Goal: Task Accomplishment & Management: Complete application form

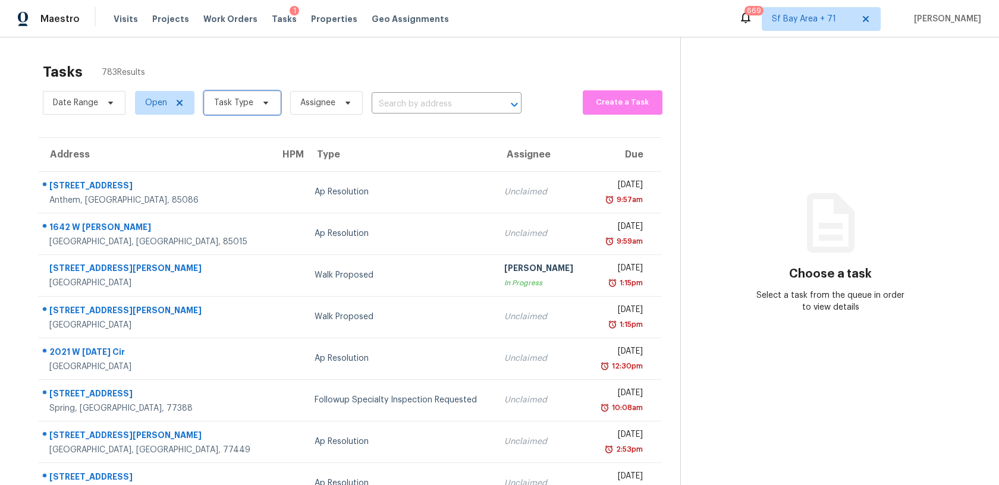
click at [252, 102] on span "Task Type" at bounding box center [242, 103] width 77 height 24
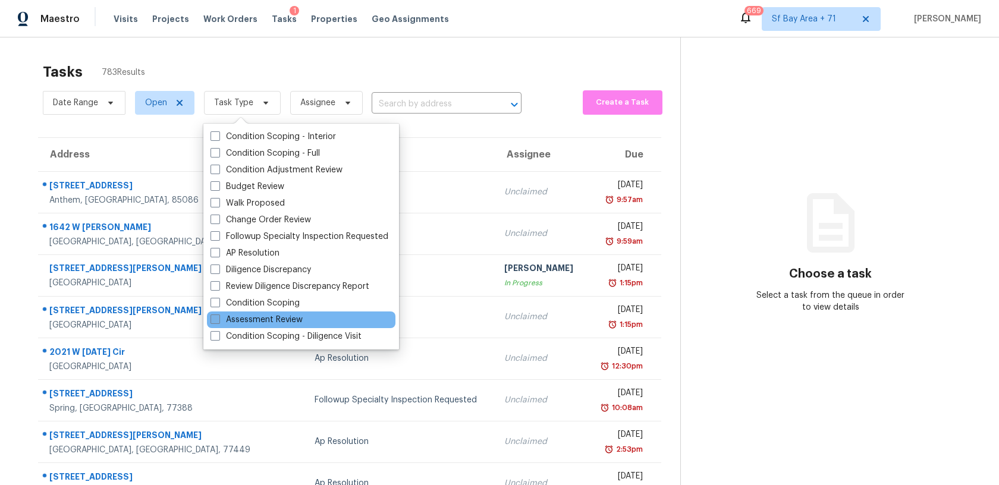
click at [258, 319] on label "Assessment Review" at bounding box center [256, 320] width 92 height 12
click at [218, 319] on input "Assessment Review" at bounding box center [214, 318] width 8 height 8
checkbox input "true"
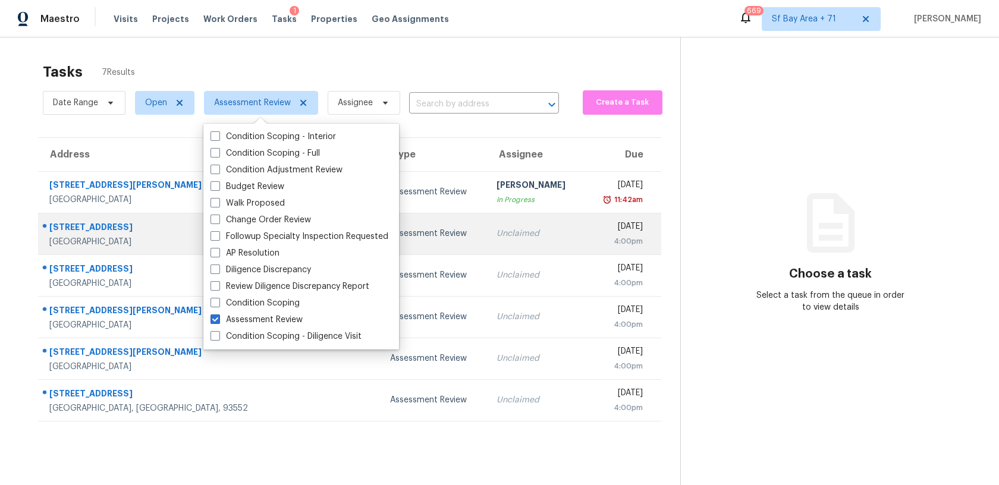
click at [92, 224] on div "[STREET_ADDRESS]" at bounding box center [160, 228] width 223 height 15
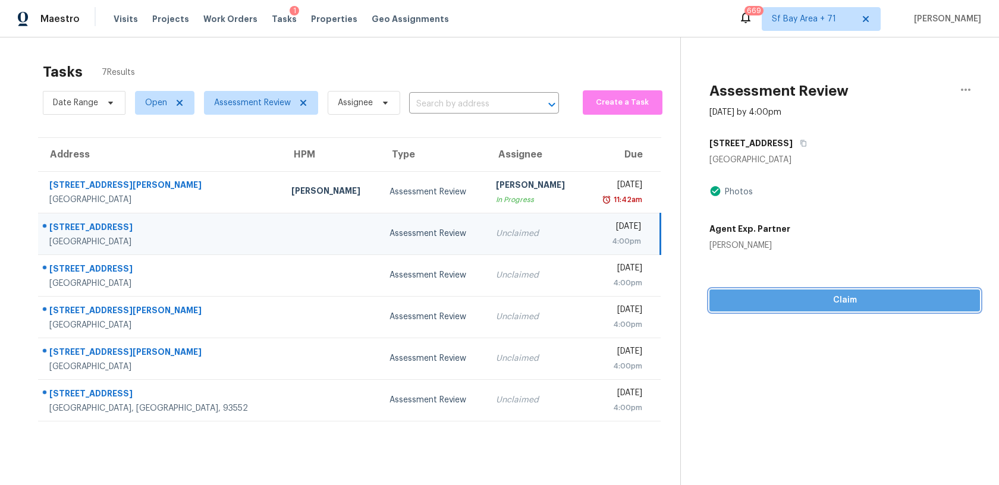
click at [735, 293] on span "Claim" at bounding box center [844, 300] width 251 height 15
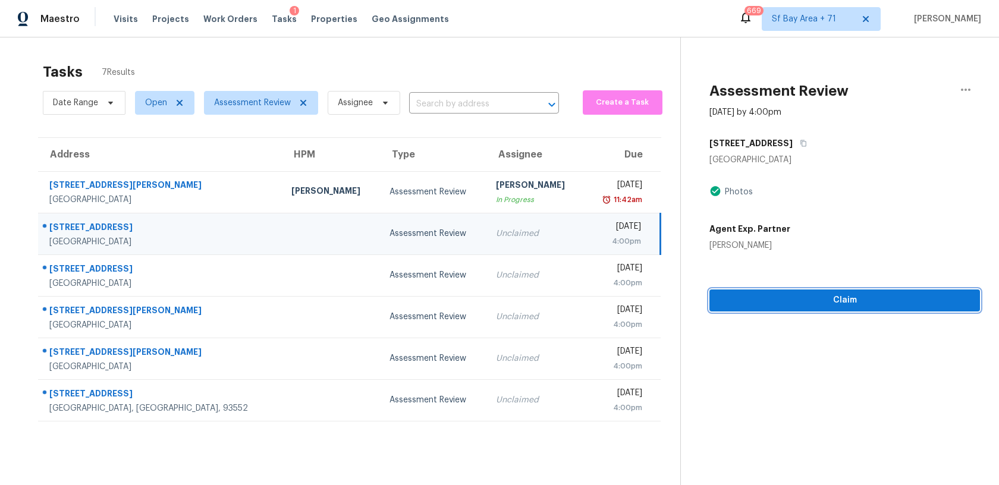
click at [748, 299] on span "Claim" at bounding box center [844, 300] width 251 height 15
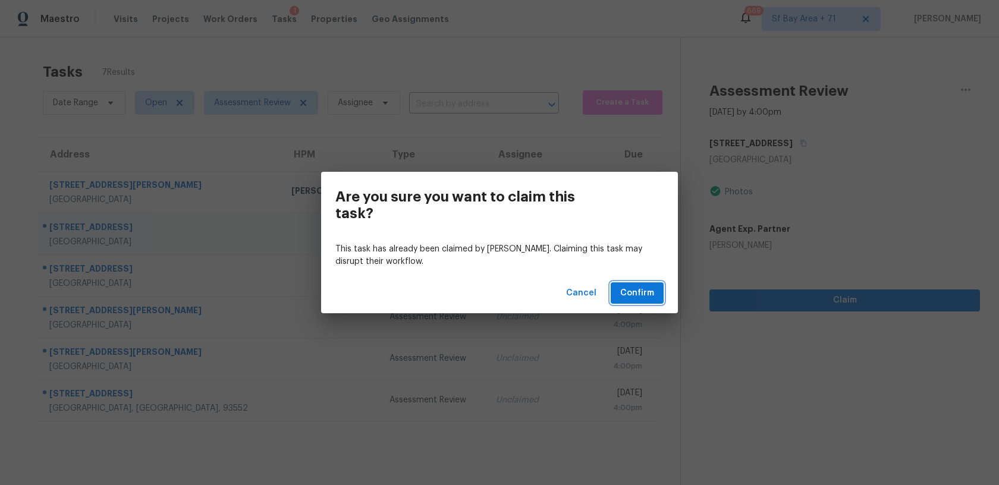
click at [636, 291] on span "Confirm" at bounding box center [637, 293] width 34 height 15
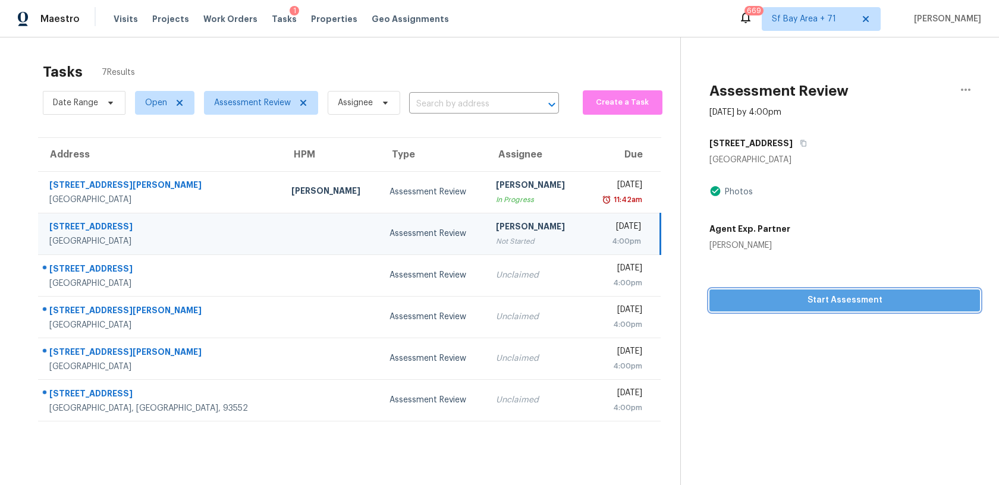
click at [767, 300] on span "Start Assessment" at bounding box center [844, 300] width 251 height 15
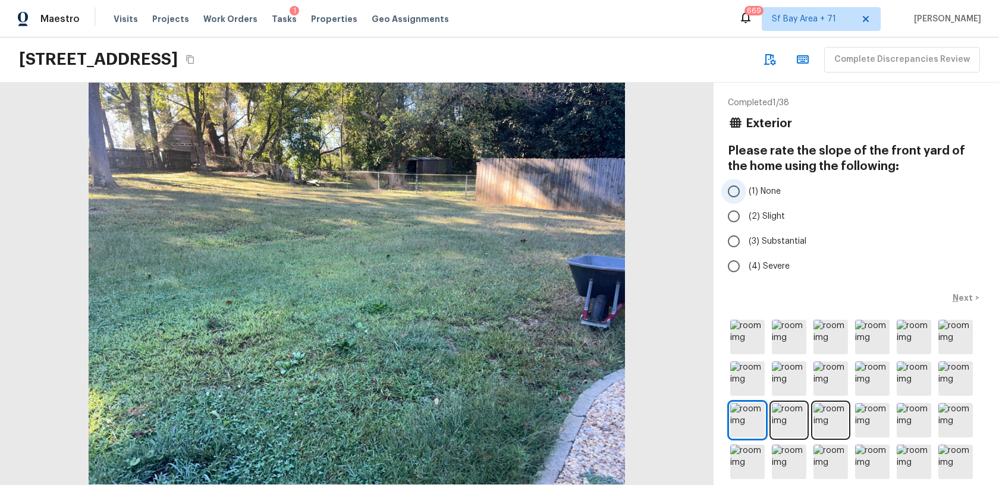
click at [736, 192] on input "(1) None" at bounding box center [733, 191] width 25 height 25
radio input "true"
click at [957, 295] on p "Next" at bounding box center [963, 298] width 23 height 12
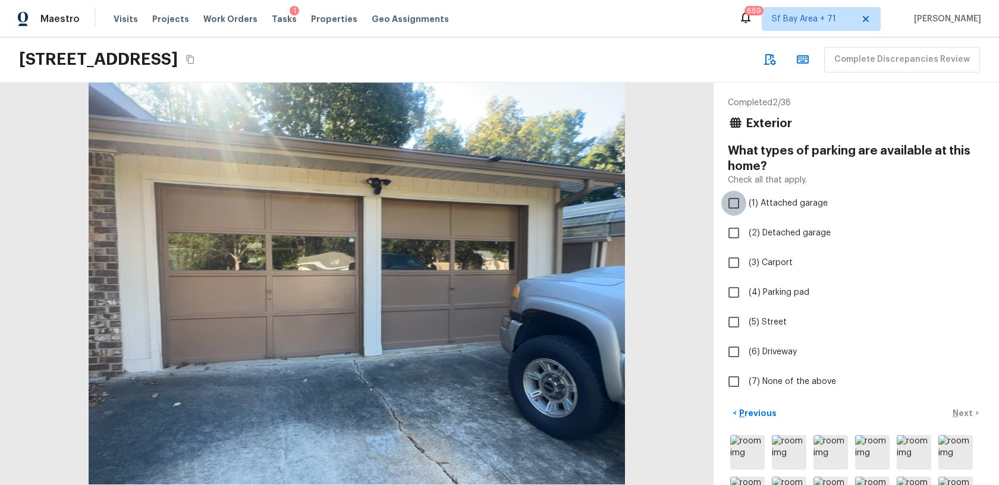
click at [738, 206] on input "(1) Attached garage" at bounding box center [733, 203] width 25 height 25
checkbox input "true"
click at [955, 412] on p "Next" at bounding box center [963, 413] width 23 height 12
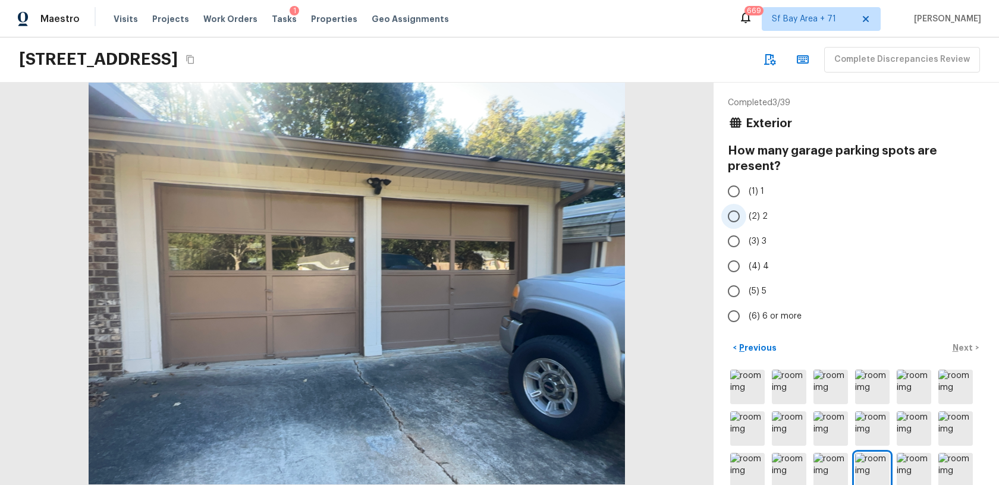
click at [734, 223] on input "(2) 2" at bounding box center [733, 216] width 25 height 25
radio input "true"
click at [962, 350] on p "Next" at bounding box center [963, 348] width 23 height 12
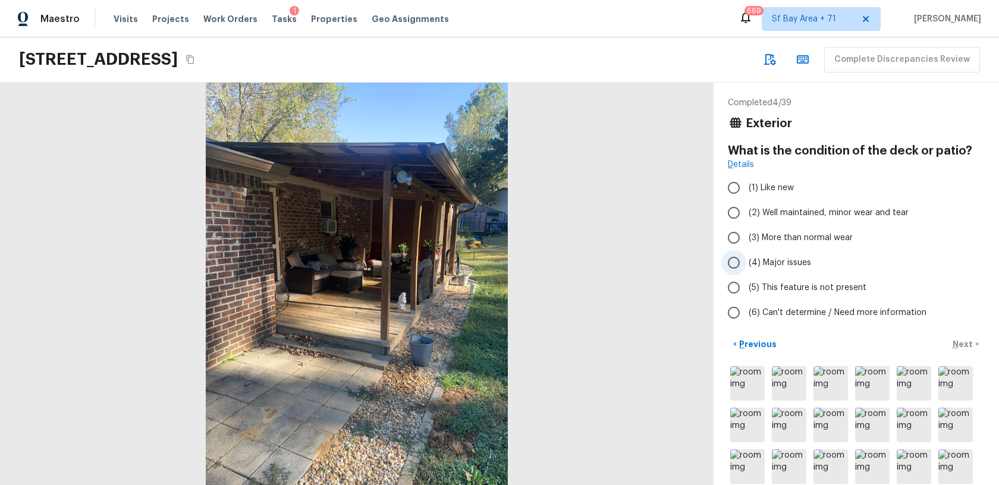
click at [738, 261] on input "(4) Major issues" at bounding box center [733, 262] width 25 height 25
radio input "true"
click at [959, 344] on p "Next" at bounding box center [963, 344] width 23 height 12
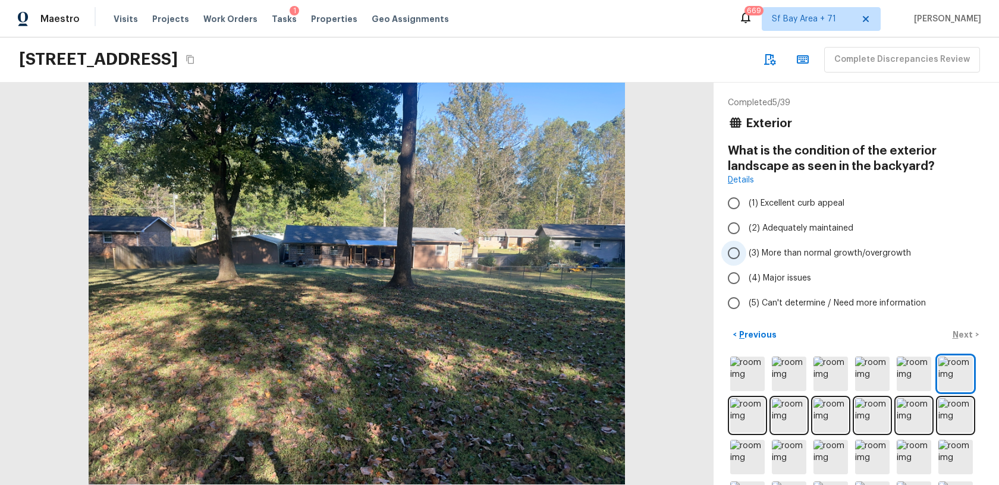
click at [732, 251] on input "(3) More than normal growth/overgrowth" at bounding box center [733, 253] width 25 height 25
radio input "true"
click at [956, 335] on p "Next" at bounding box center [963, 335] width 23 height 12
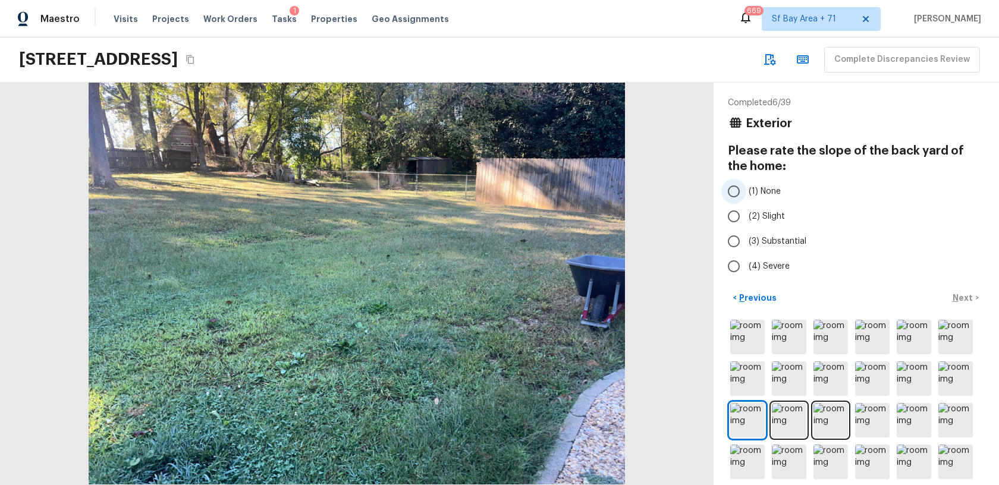
click at [731, 190] on input "(1) None" at bounding box center [733, 191] width 25 height 25
radio input "true"
click at [729, 226] on input "(2) Slight" at bounding box center [733, 216] width 25 height 25
radio input "true"
click at [964, 297] on p "Next" at bounding box center [963, 298] width 23 height 12
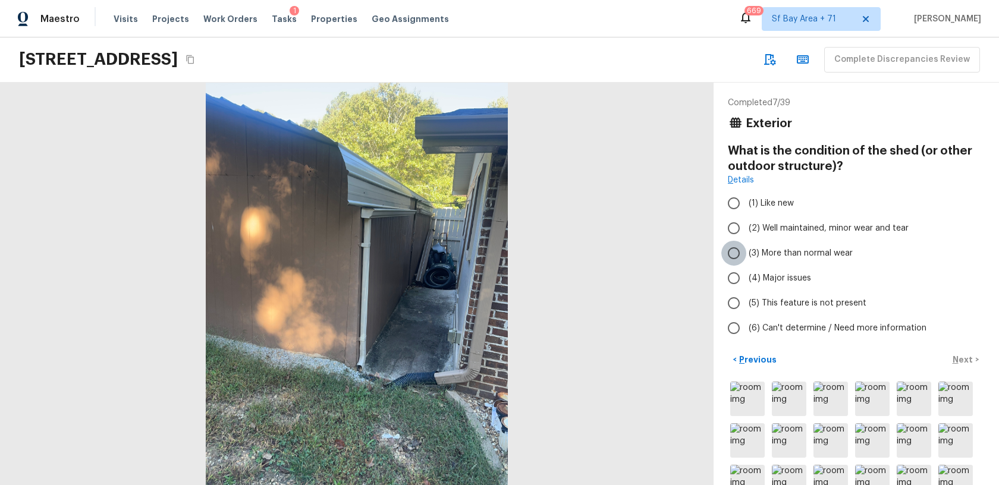
click at [732, 254] on input "(3) More than normal wear" at bounding box center [733, 253] width 25 height 25
radio input "true"
click at [959, 358] on p "Next" at bounding box center [963, 360] width 23 height 12
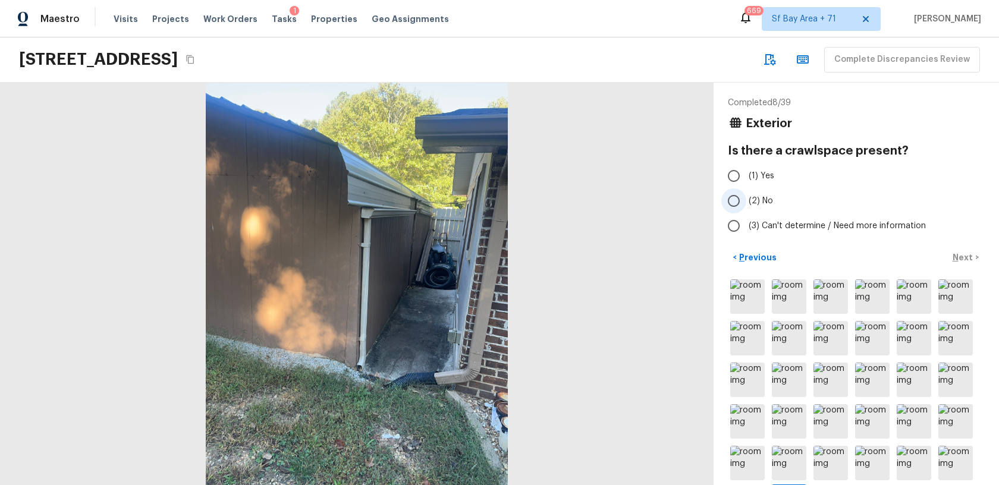
click at [731, 199] on input "(2) No" at bounding box center [733, 200] width 25 height 25
radio input "true"
click at [958, 259] on p "Next" at bounding box center [963, 257] width 23 height 12
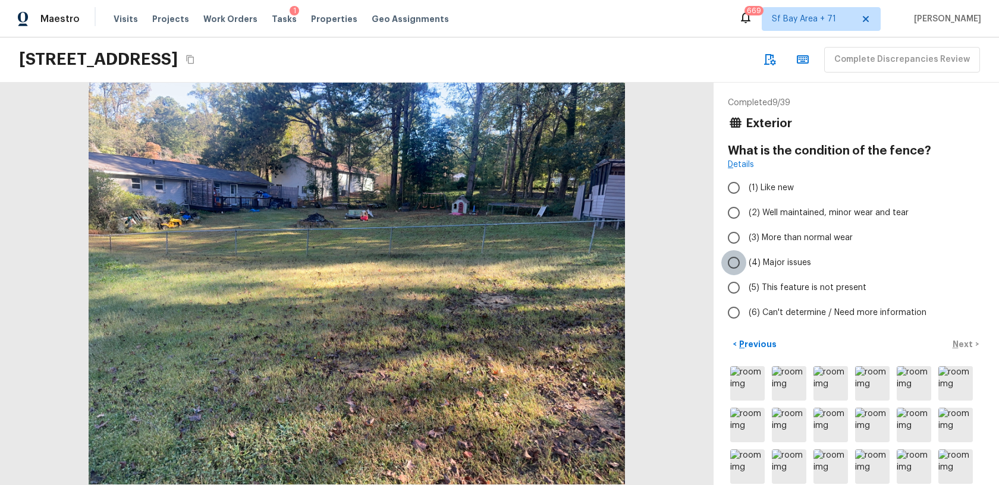
click at [734, 262] on input "(4) Major issues" at bounding box center [733, 262] width 25 height 25
radio input "true"
click at [954, 346] on p "Next" at bounding box center [963, 344] width 23 height 12
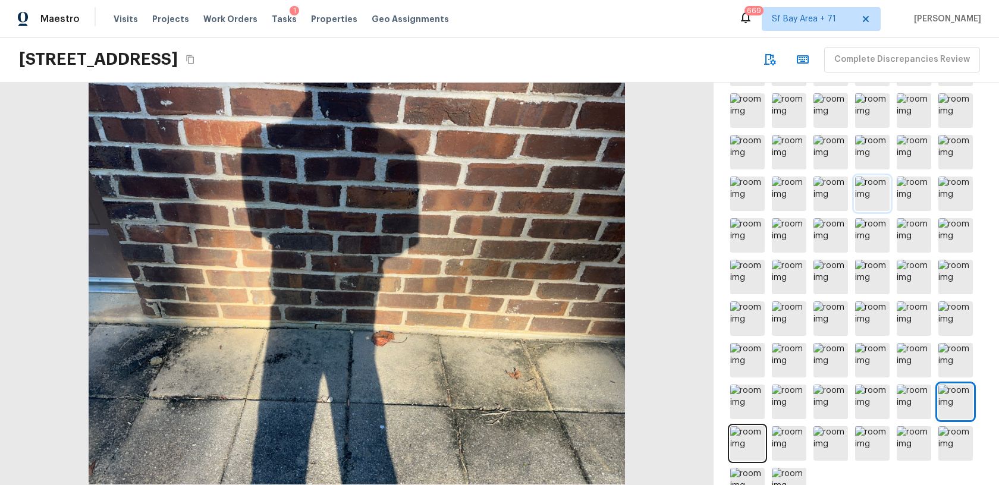
scroll to position [402, 0]
click at [753, 435] on img at bounding box center [747, 443] width 34 height 34
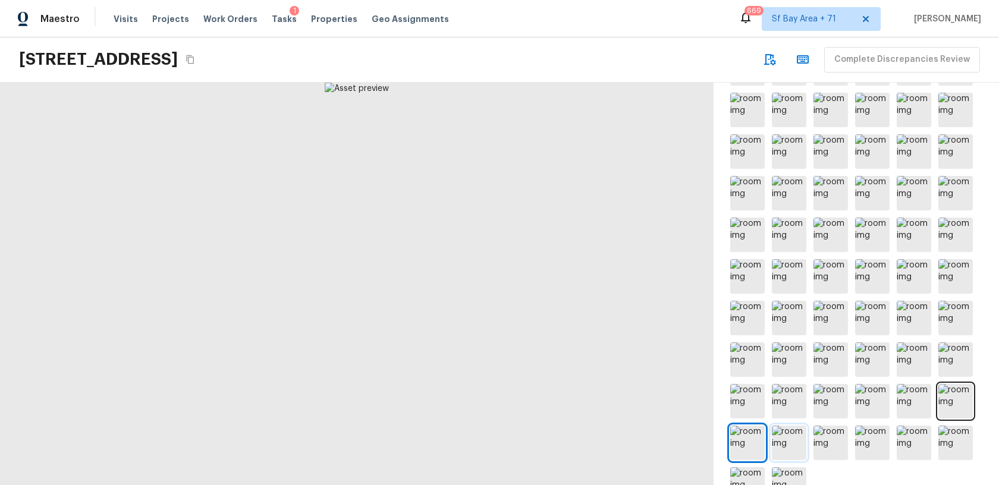
click at [781, 435] on img at bounding box center [789, 443] width 34 height 34
click at [810, 442] on div at bounding box center [856, 276] width 257 height 455
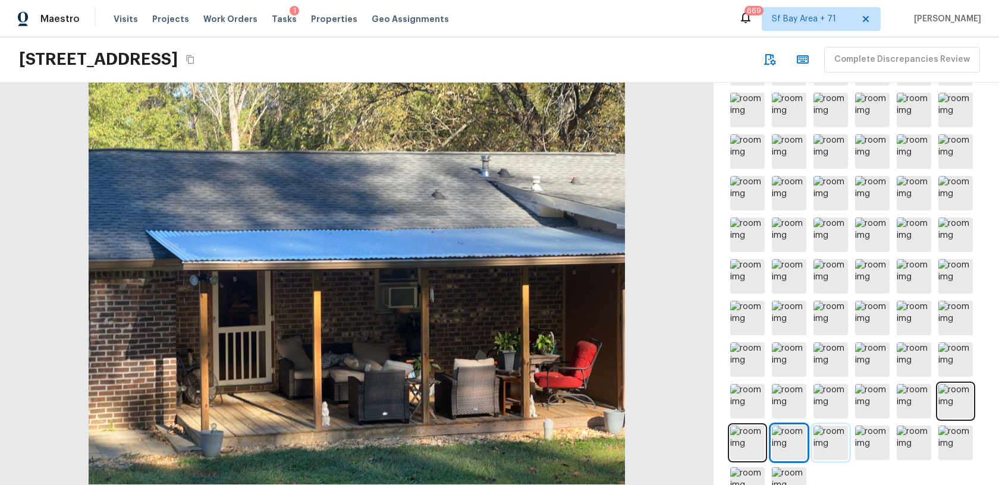
click at [829, 439] on img at bounding box center [830, 443] width 34 height 34
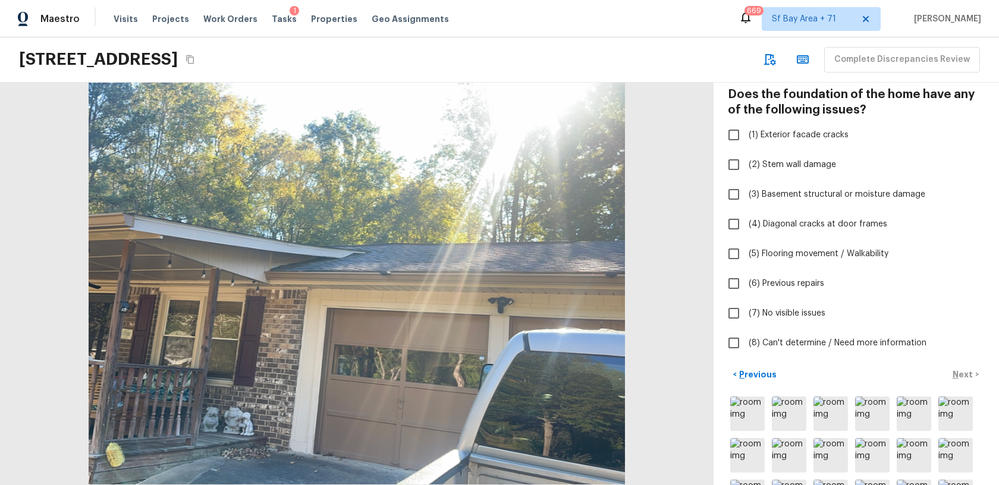
scroll to position [0, 0]
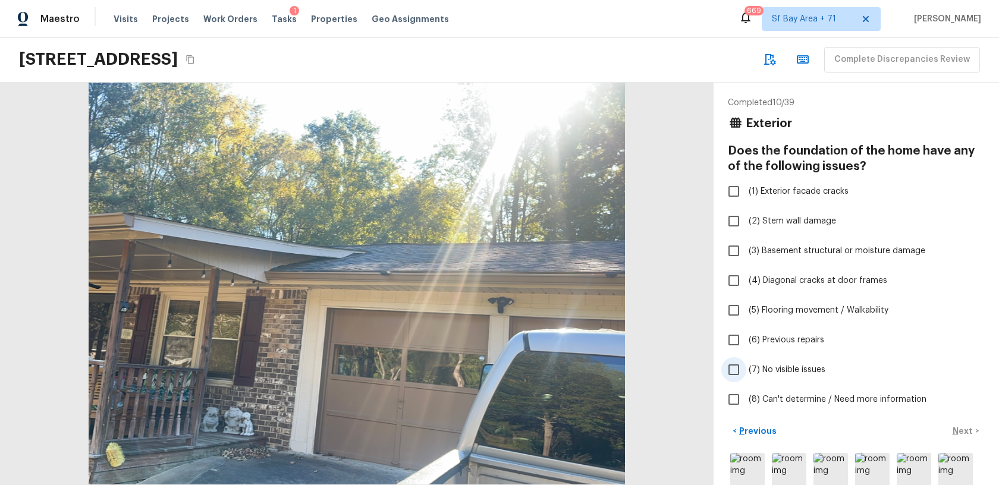
click at [735, 373] on input "(7) No visible issues" at bounding box center [733, 369] width 25 height 25
checkbox input "true"
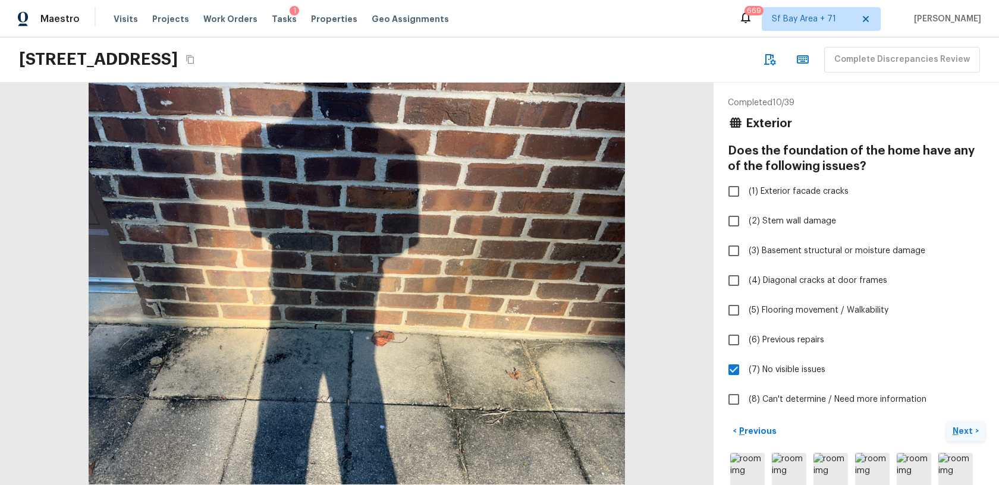
click at [962, 431] on p "Next" at bounding box center [963, 431] width 23 height 12
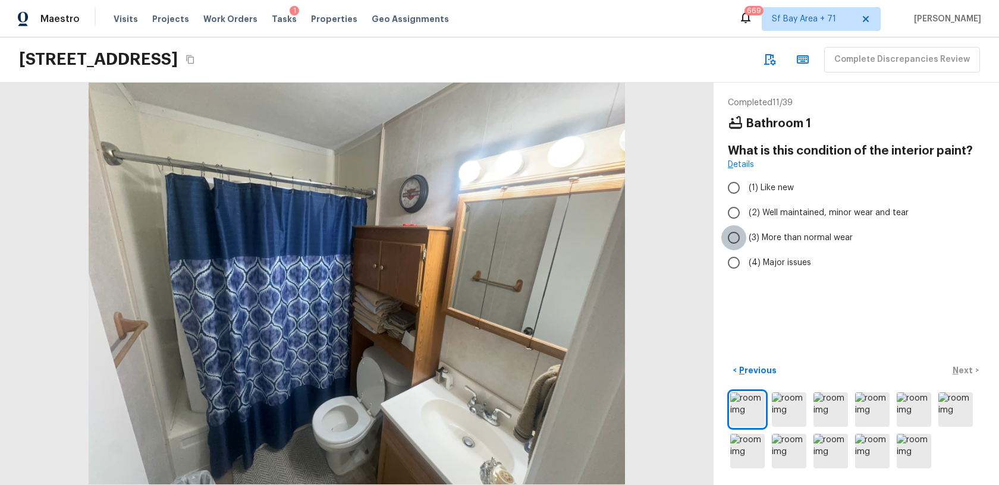
click at [738, 236] on input "(3) More than normal wear" at bounding box center [733, 237] width 25 height 25
radio input "true"
click at [969, 367] on p "Next" at bounding box center [963, 370] width 23 height 12
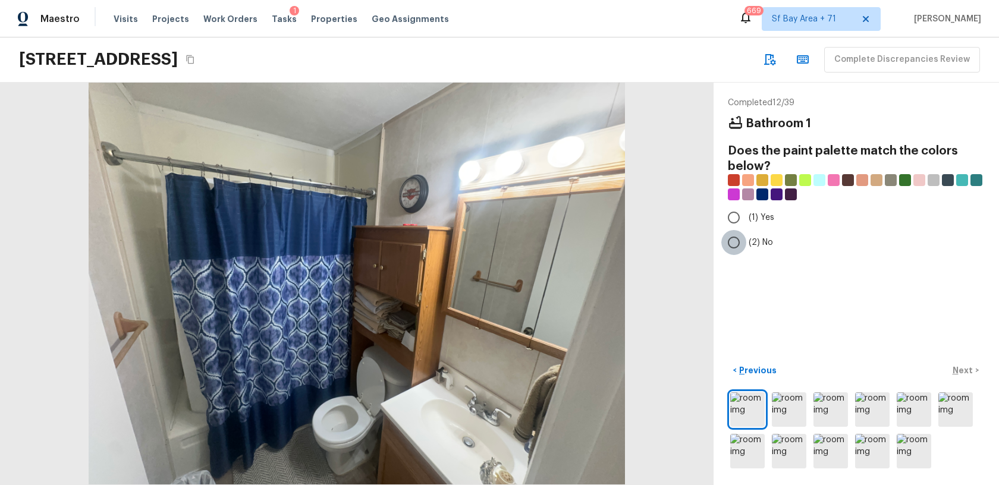
click at [736, 243] on input "(2) No" at bounding box center [733, 242] width 25 height 25
radio input "true"
click at [956, 373] on p "Next" at bounding box center [963, 370] width 23 height 12
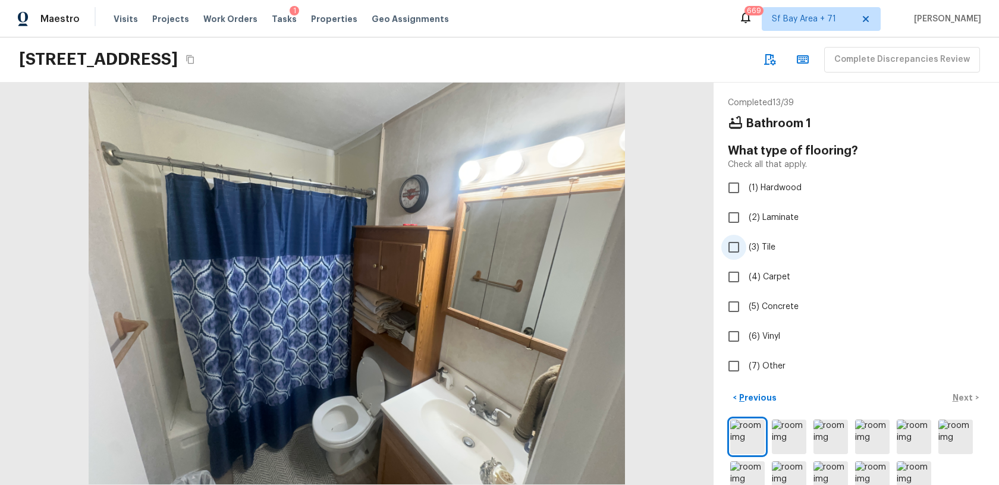
click at [729, 251] on input "(3) Tile" at bounding box center [733, 247] width 25 height 25
checkbox input "true"
click at [965, 395] on div "< Previous Next >" at bounding box center [856, 398] width 257 height 20
click at [964, 399] on p "Next" at bounding box center [963, 398] width 23 height 12
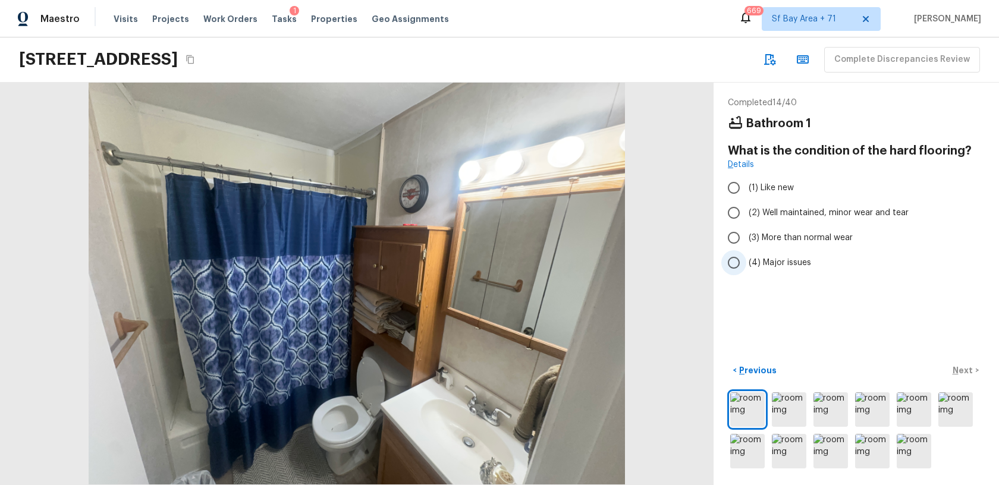
click at [742, 264] on input "(4) Major issues" at bounding box center [733, 262] width 25 height 25
radio input "true"
click at [960, 371] on p "Next" at bounding box center [963, 370] width 23 height 12
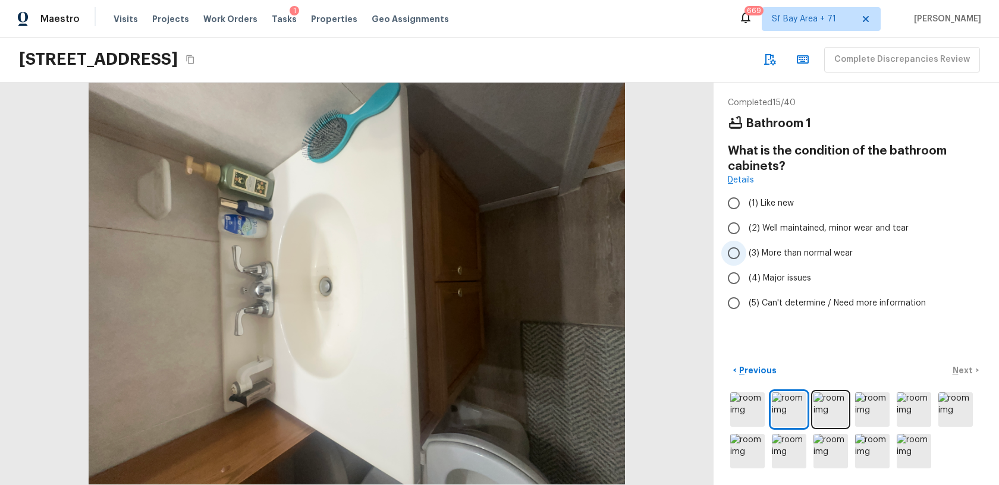
click at [732, 259] on input "(3) More than normal wear" at bounding box center [733, 253] width 25 height 25
radio input "true"
click at [968, 375] on p "Next" at bounding box center [963, 370] width 23 height 12
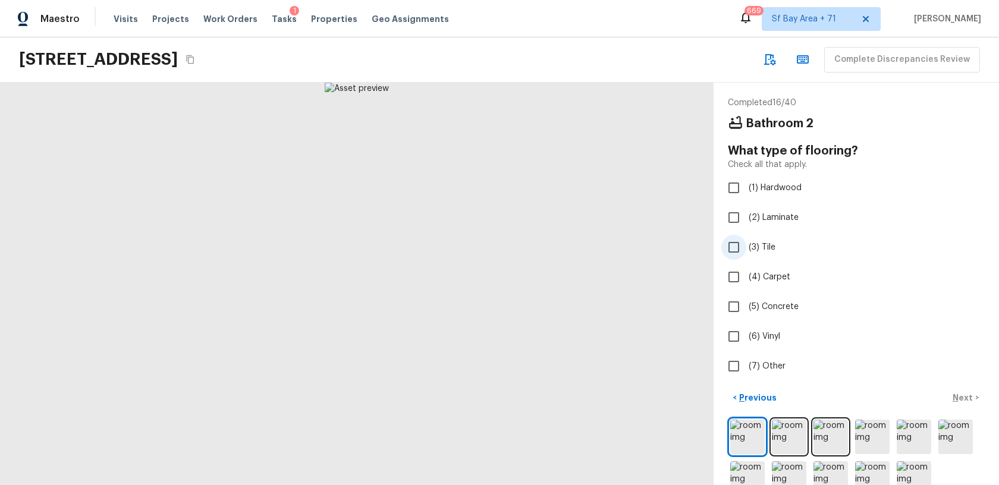
click at [738, 248] on input "(3) Tile" at bounding box center [733, 247] width 25 height 25
checkbox input "true"
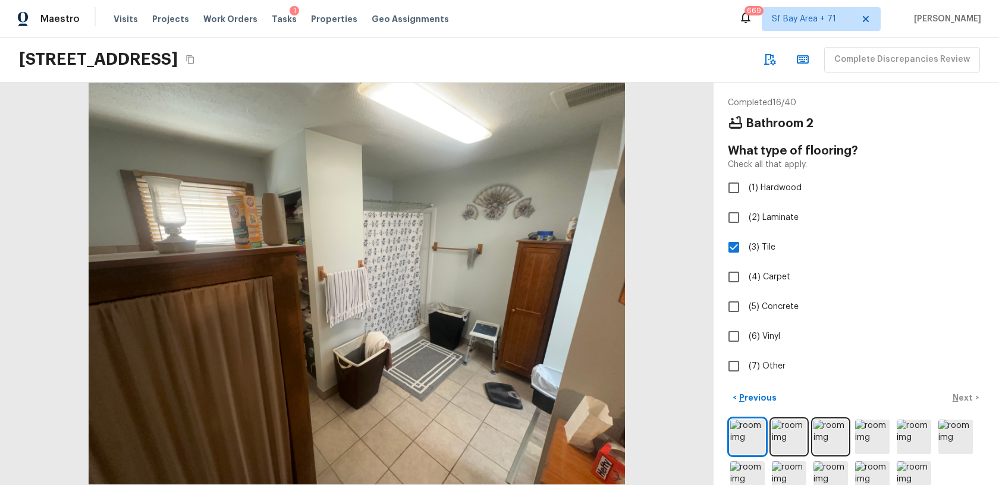
click at [964, 395] on div "< Previous Next >" at bounding box center [856, 398] width 257 height 20
click at [964, 398] on p "Next" at bounding box center [963, 398] width 23 height 12
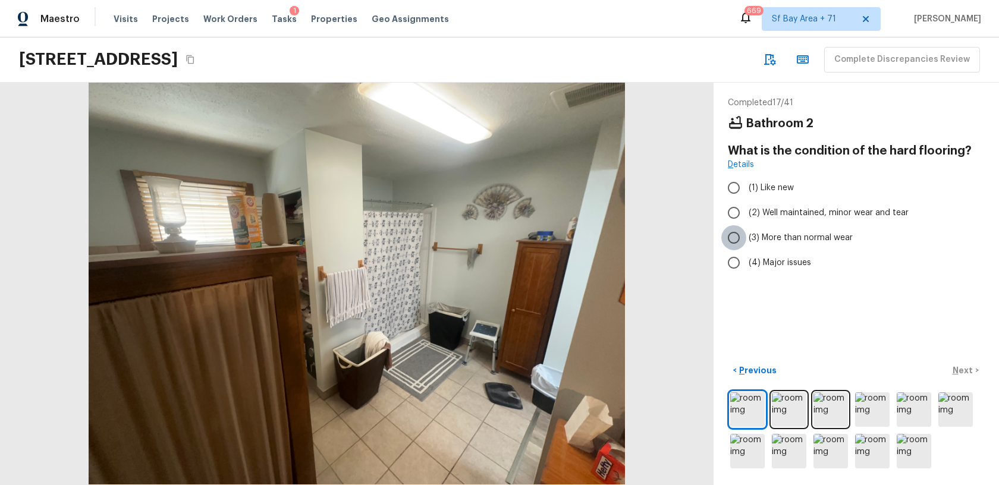
click at [735, 239] on input "(3) More than normal wear" at bounding box center [733, 237] width 25 height 25
radio input "true"
click at [961, 368] on p "Next" at bounding box center [963, 370] width 23 height 12
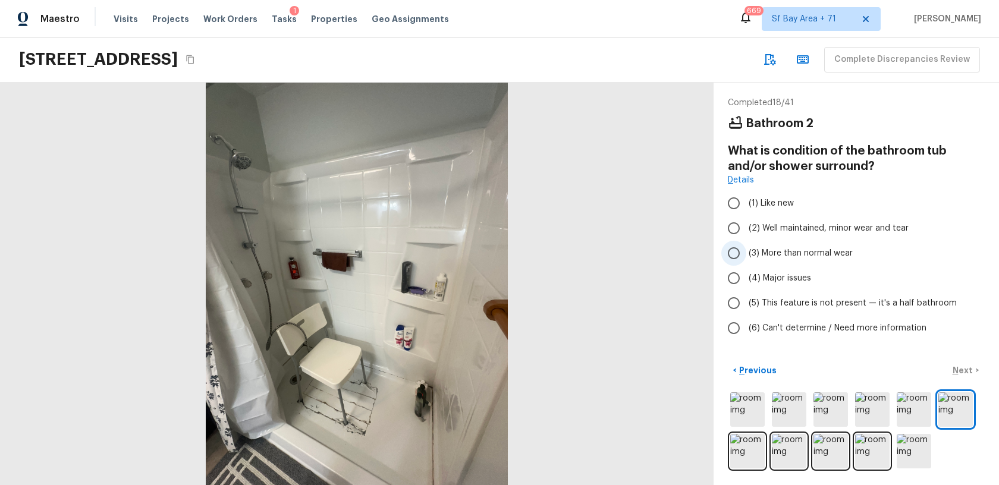
click at [736, 254] on input "(3) More than normal wear" at bounding box center [733, 253] width 25 height 25
radio input "true"
click at [962, 374] on p "Next" at bounding box center [963, 370] width 23 height 12
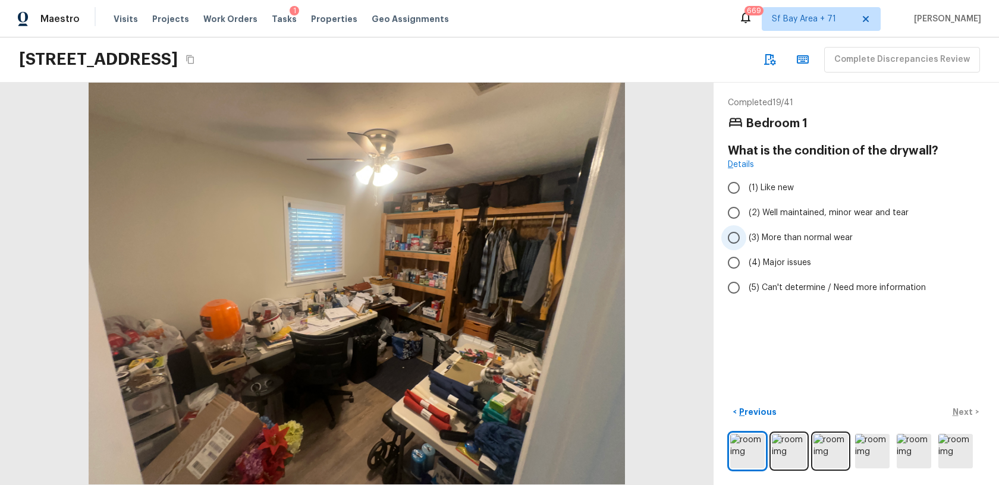
click at [734, 236] on input "(3) More than normal wear" at bounding box center [733, 237] width 25 height 25
radio input "true"
click at [965, 408] on p "Next" at bounding box center [963, 412] width 23 height 12
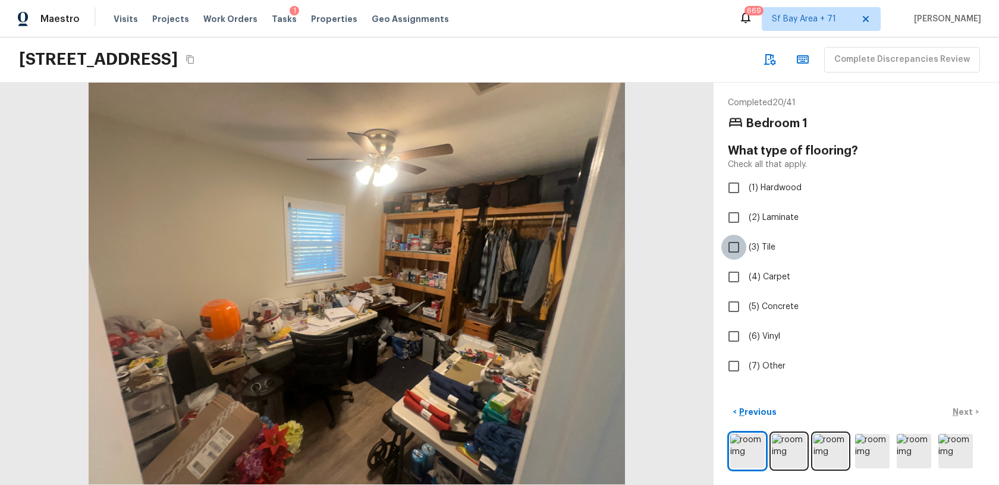
click at [734, 250] on input "(3) Tile" at bounding box center [733, 247] width 25 height 25
click at [734, 248] on input "(3) Tile" at bounding box center [733, 247] width 25 height 25
checkbox input "false"
click at [730, 221] on input "(2) Laminate" at bounding box center [733, 217] width 25 height 25
checkbox input "true"
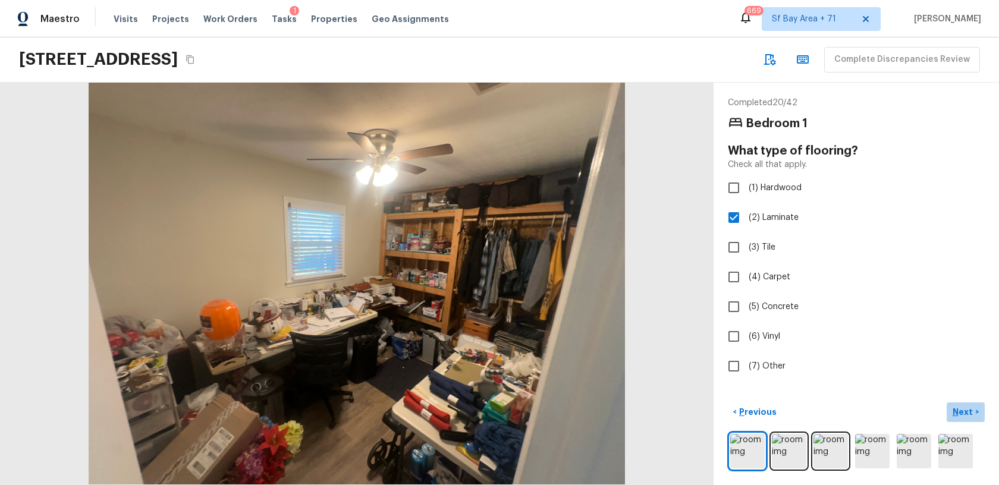
click at [967, 414] on p "Next" at bounding box center [963, 412] width 23 height 12
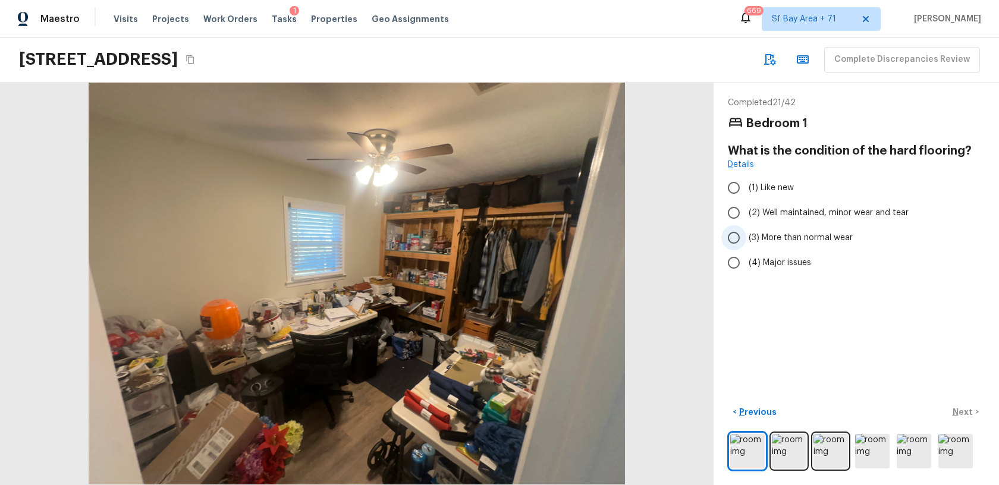
click at [730, 235] on input "(3) More than normal wear" at bounding box center [733, 237] width 25 height 25
radio input "true"
click at [962, 412] on p "Next" at bounding box center [963, 412] width 23 height 12
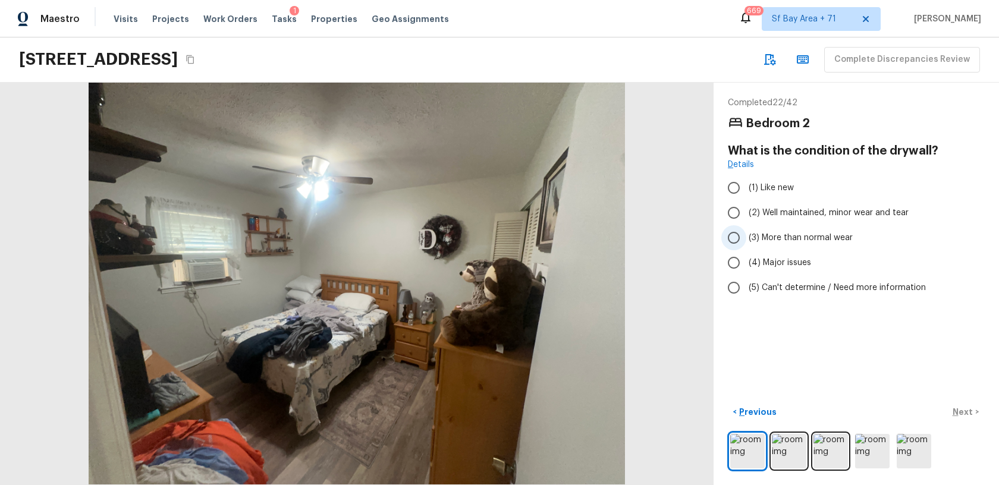
click at [729, 240] on input "(3) More than normal wear" at bounding box center [733, 237] width 25 height 25
radio input "true"
click at [963, 413] on p "Next" at bounding box center [963, 412] width 23 height 12
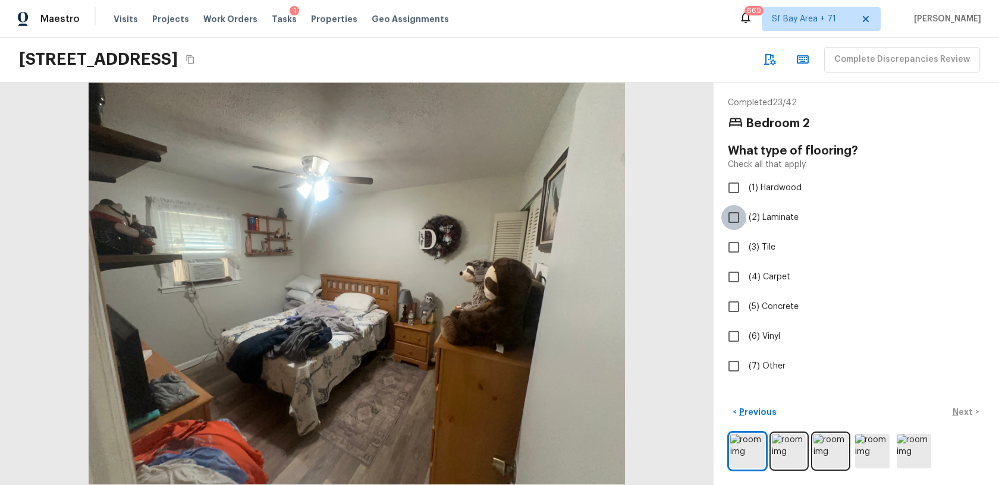
click at [729, 221] on input "(2) Laminate" at bounding box center [733, 217] width 25 height 25
checkbox input "true"
click at [963, 414] on p "Next" at bounding box center [963, 412] width 23 height 12
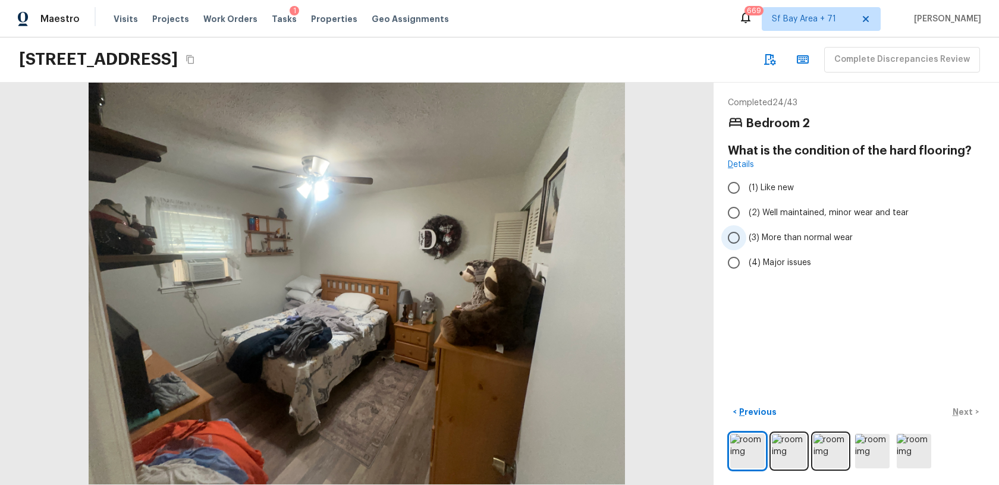
click at [736, 241] on input "(3) More than normal wear" at bounding box center [733, 237] width 25 height 25
radio input "true"
click at [962, 408] on p "Next" at bounding box center [963, 412] width 23 height 12
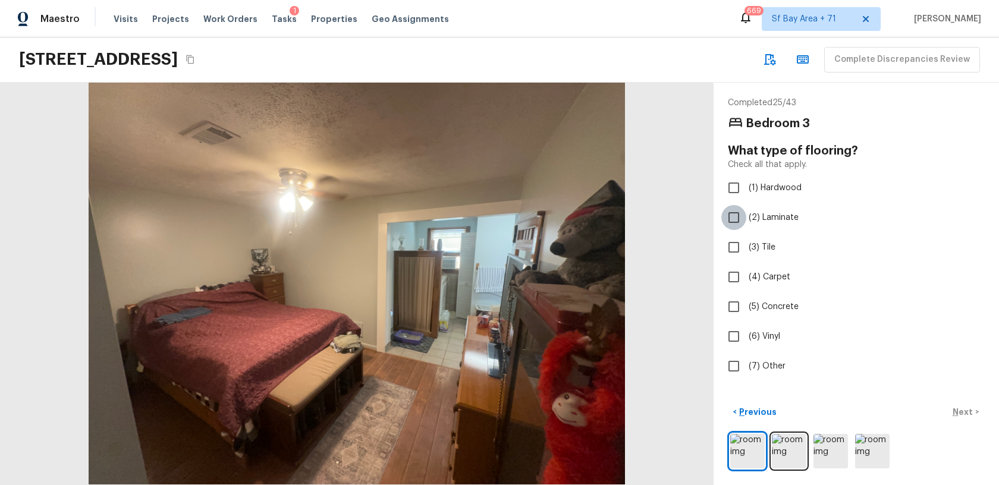
click at [733, 217] on input "(2) Laminate" at bounding box center [733, 217] width 25 height 25
checkbox input "true"
click at [961, 406] on p "Next" at bounding box center [963, 412] width 23 height 12
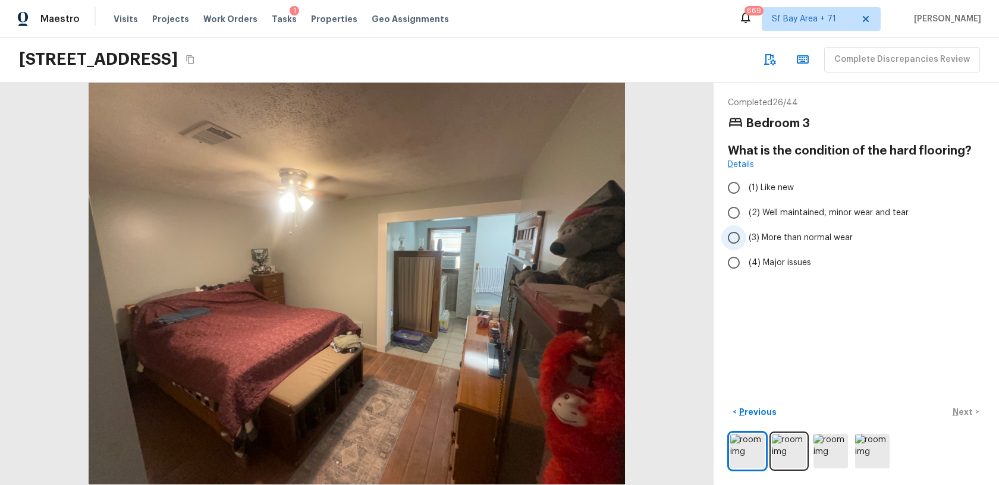
click at [732, 240] on input "(3) More than normal wear" at bounding box center [733, 237] width 25 height 25
radio input "true"
click at [964, 412] on p "Next" at bounding box center [963, 412] width 23 height 12
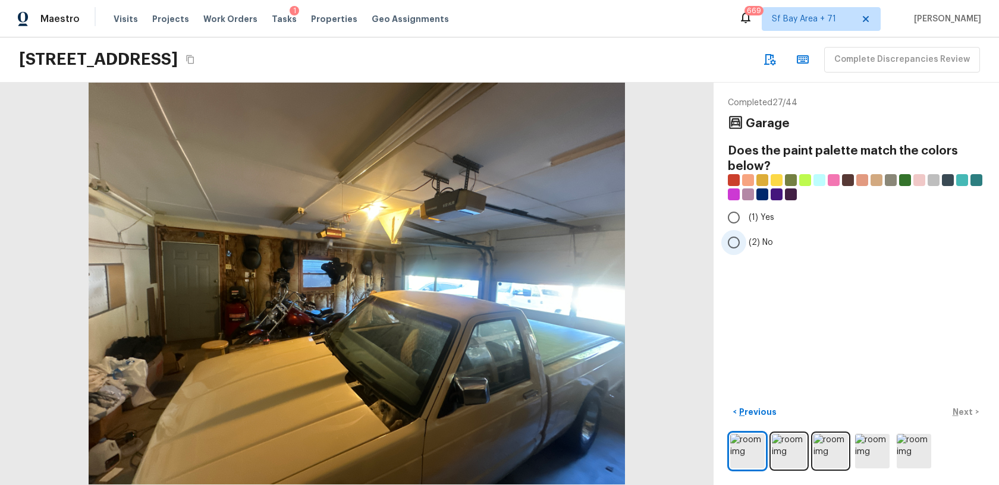
click at [738, 243] on input "(2) No" at bounding box center [733, 242] width 25 height 25
radio input "true"
click at [736, 222] on input "(1) Yes" at bounding box center [733, 217] width 25 height 25
radio input "true"
click at [964, 407] on p "Next" at bounding box center [963, 412] width 23 height 12
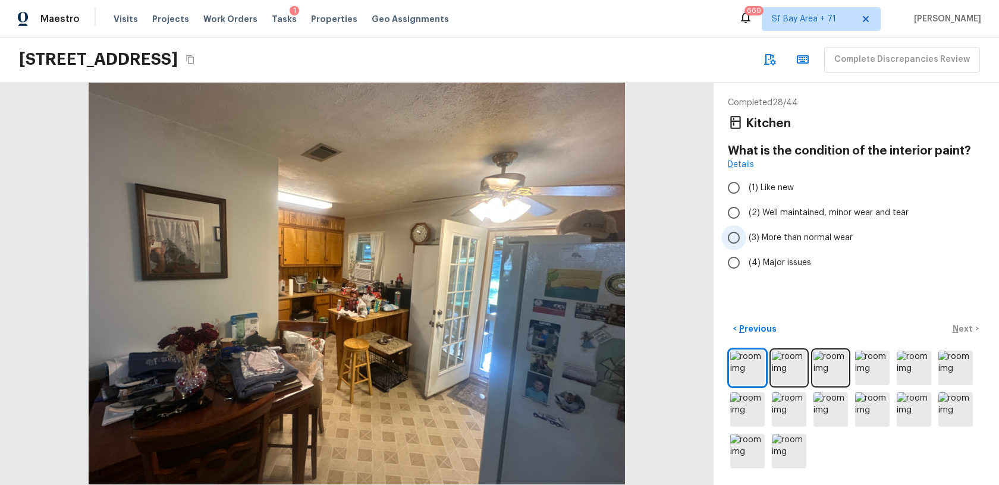
click at [739, 238] on input "(3) More than normal wear" at bounding box center [733, 237] width 25 height 25
radio input "true"
click at [734, 256] on input "(4) Major issues" at bounding box center [733, 262] width 25 height 25
radio input "true"
click at [955, 329] on p "Next" at bounding box center [963, 329] width 23 height 12
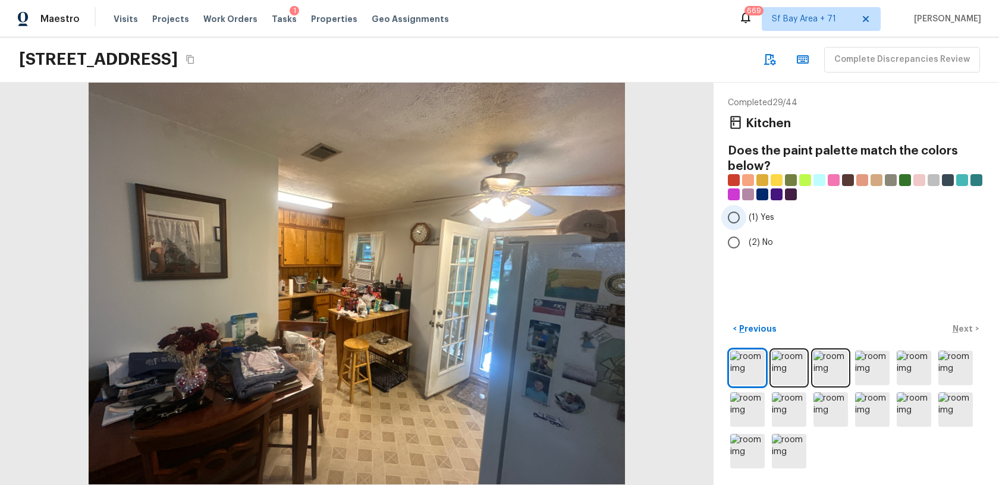
click at [734, 221] on input "(1) Yes" at bounding box center [733, 217] width 25 height 25
radio input "true"
click at [969, 330] on p "Next" at bounding box center [963, 329] width 23 height 12
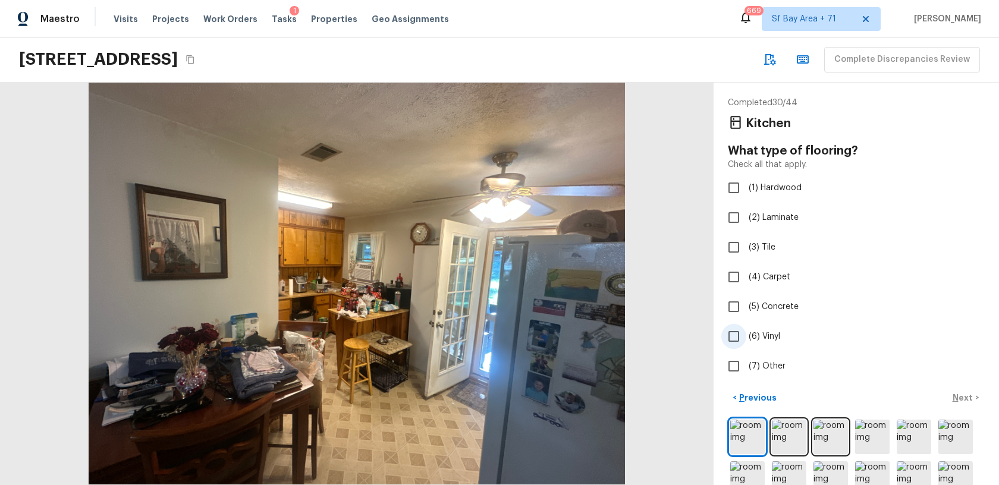
click at [734, 334] on input "(6) Vinyl" at bounding box center [733, 336] width 25 height 25
checkbox input "true"
click at [959, 399] on div "< Previous Next >" at bounding box center [856, 398] width 257 height 20
click at [959, 399] on p "Next" at bounding box center [963, 398] width 23 height 12
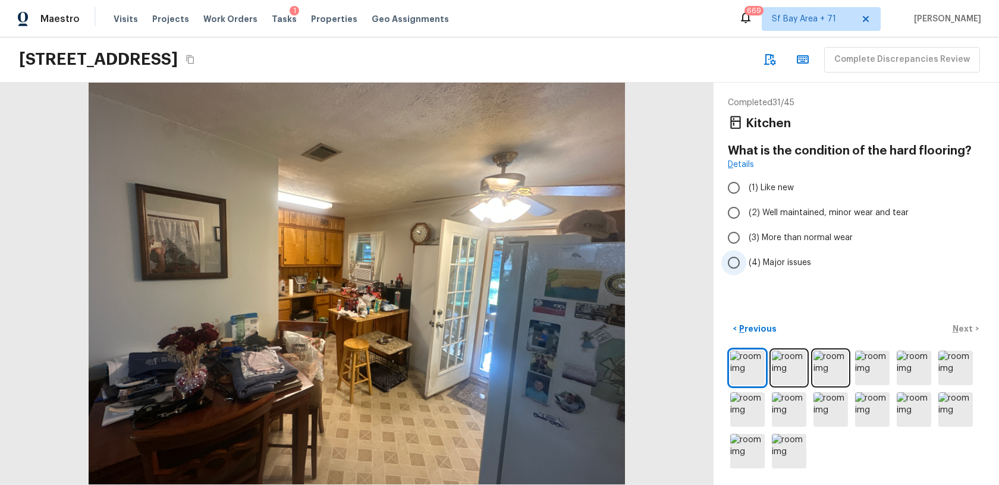
click at [735, 260] on input "(4) Major issues" at bounding box center [733, 262] width 25 height 25
radio input "true"
click at [962, 328] on p "Next" at bounding box center [963, 329] width 23 height 12
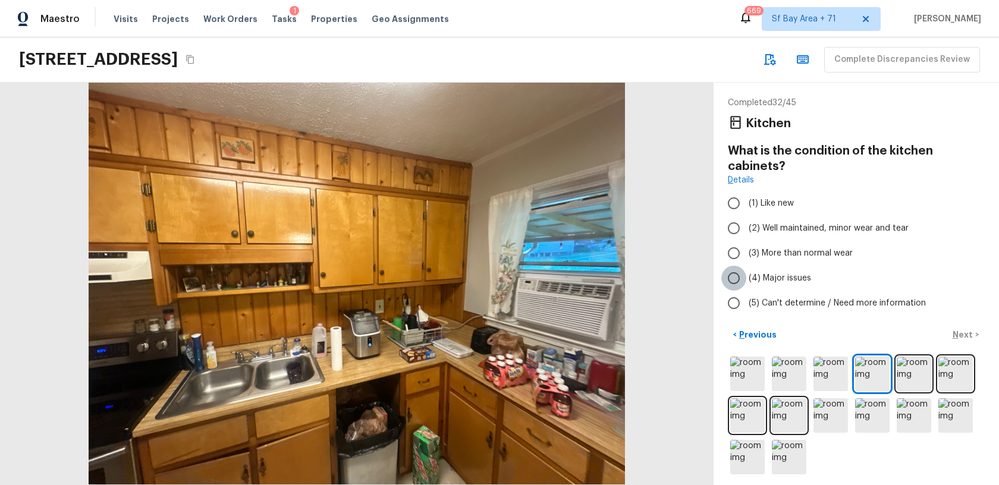
click at [735, 281] on input "(4) Major issues" at bounding box center [733, 278] width 25 height 25
radio input "true"
click at [968, 338] on p "Next" at bounding box center [963, 335] width 23 height 12
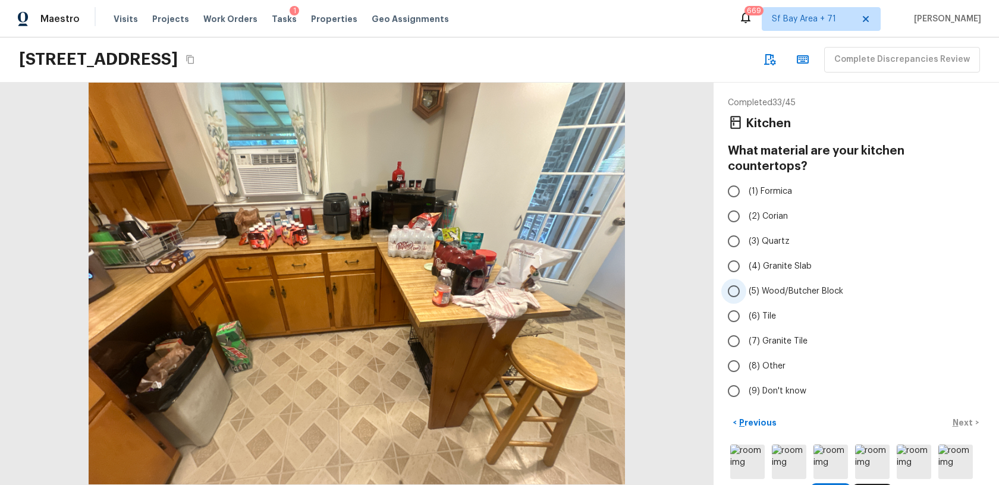
click at [732, 279] on input "(5) Wood/Butcher Block" at bounding box center [733, 291] width 25 height 25
radio input "true"
click at [962, 417] on p "Next" at bounding box center [963, 423] width 23 height 12
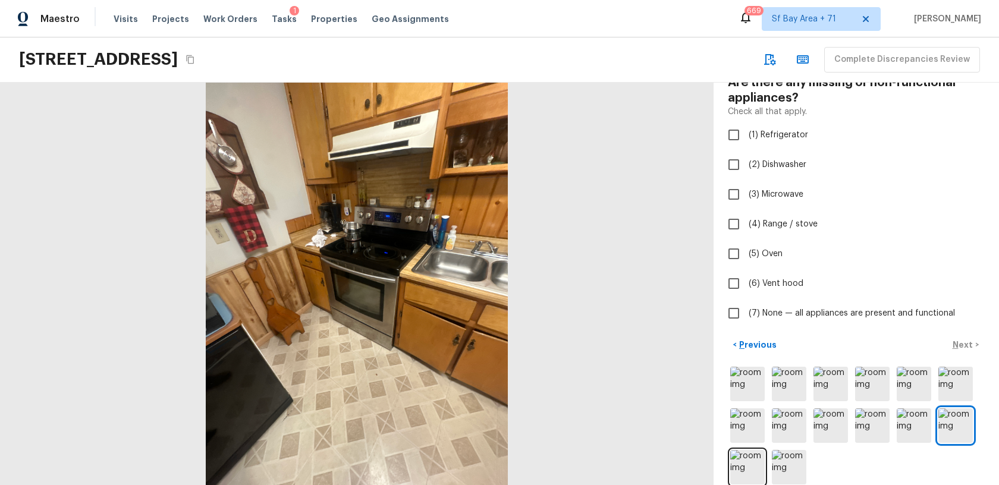
scroll to position [84, 0]
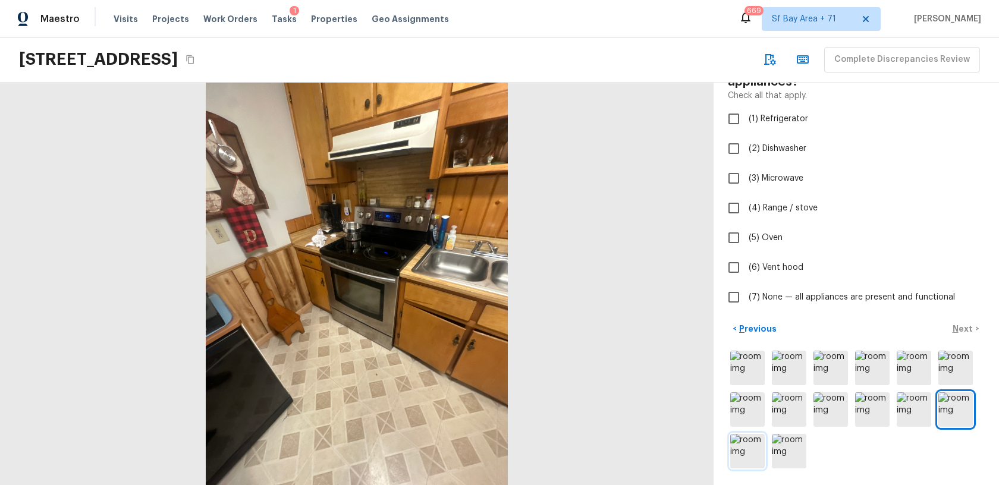
click at [753, 435] on img at bounding box center [747, 451] width 34 height 34
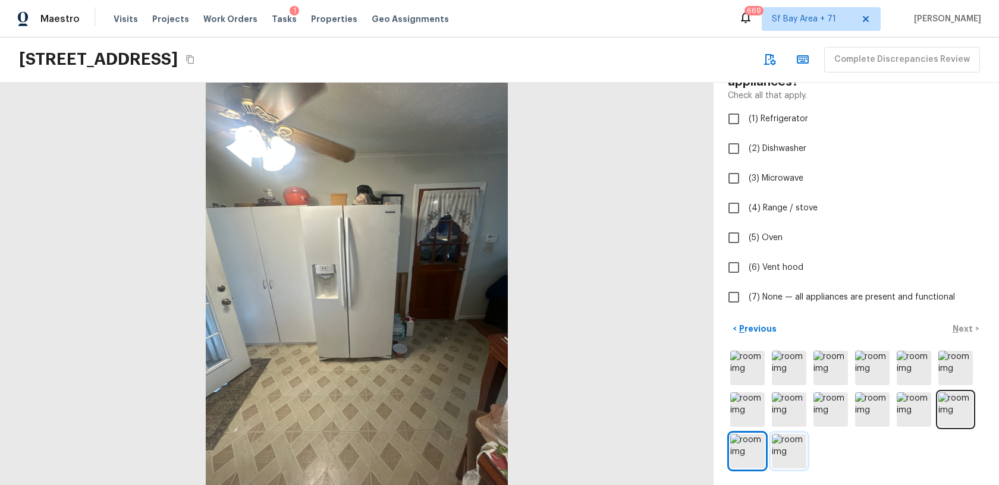
click at [780, 448] on img at bounding box center [789, 451] width 34 height 34
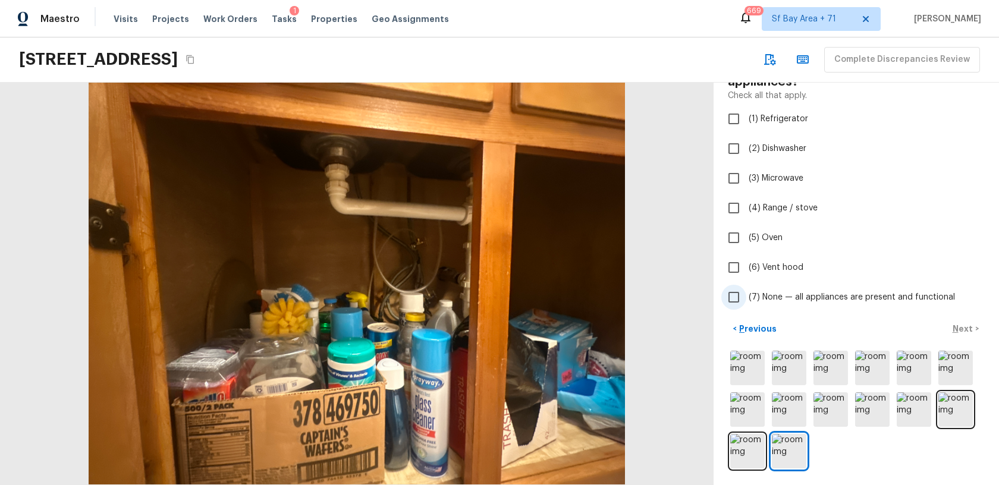
click at [734, 295] on input "(7) None — all appliances are present and functional" at bounding box center [733, 297] width 25 height 25
checkbox input "true"
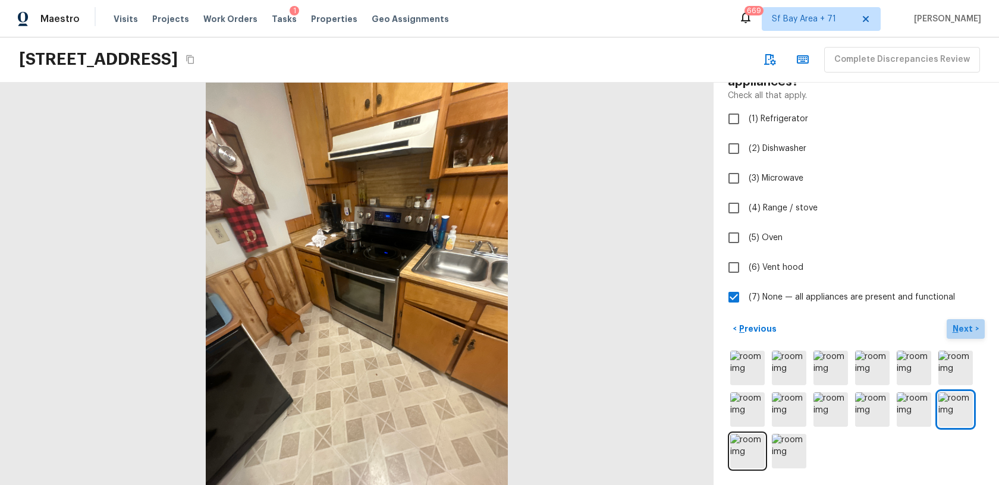
click at [959, 326] on p "Next" at bounding box center [963, 329] width 23 height 12
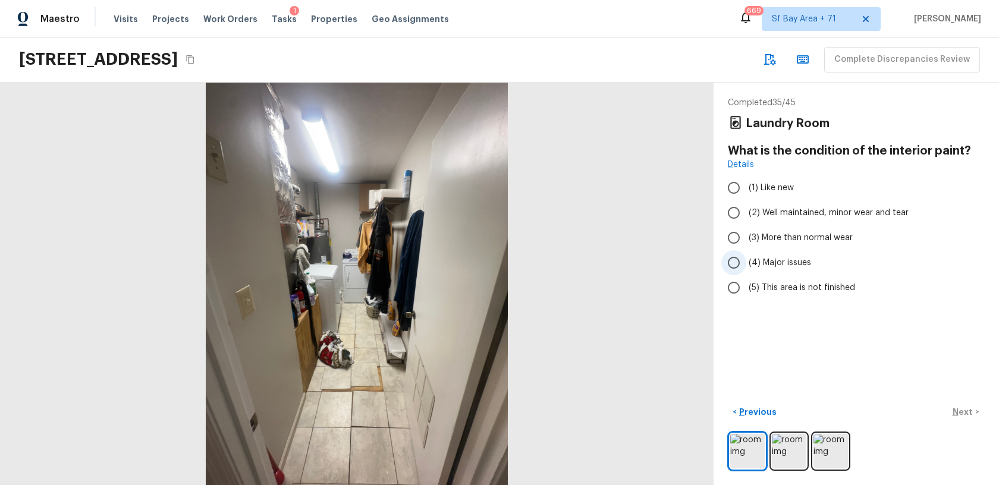
click at [737, 261] on input "(4) Major issues" at bounding box center [733, 262] width 25 height 25
radio input "true"
click at [968, 413] on p "Next" at bounding box center [963, 412] width 23 height 12
click at [743, 262] on input "(4) Major issues" at bounding box center [733, 262] width 25 height 25
radio input "true"
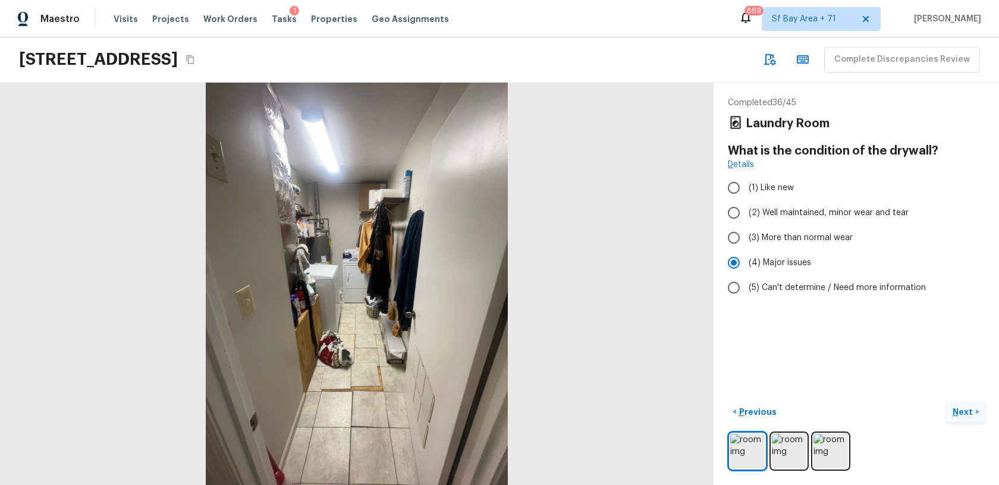
click at [966, 416] on p "Next" at bounding box center [963, 412] width 23 height 12
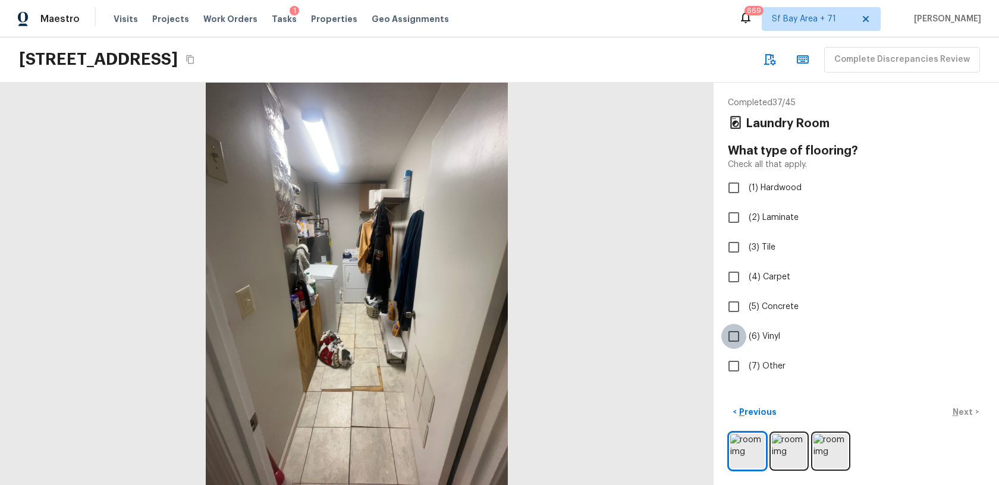
click at [736, 332] on input "(6) Vinyl" at bounding box center [733, 336] width 25 height 25
checkbox input "true"
click at [964, 411] on div "< Previous Next >" at bounding box center [856, 412] width 257 height 20
click at [964, 411] on p "Next" at bounding box center [963, 412] width 23 height 12
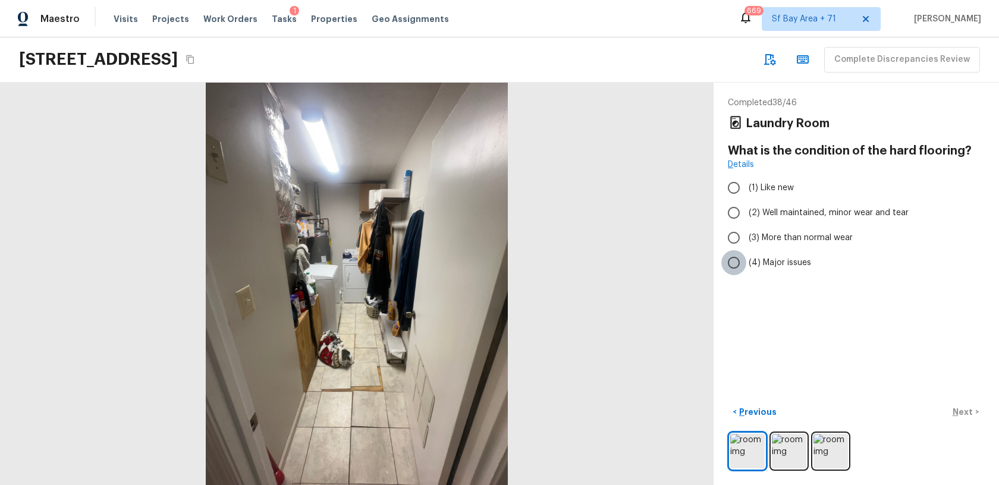
click at [735, 263] on input "(4) Major issues" at bounding box center [733, 262] width 25 height 25
radio input "true"
click at [960, 412] on p "Next" at bounding box center [963, 412] width 23 height 12
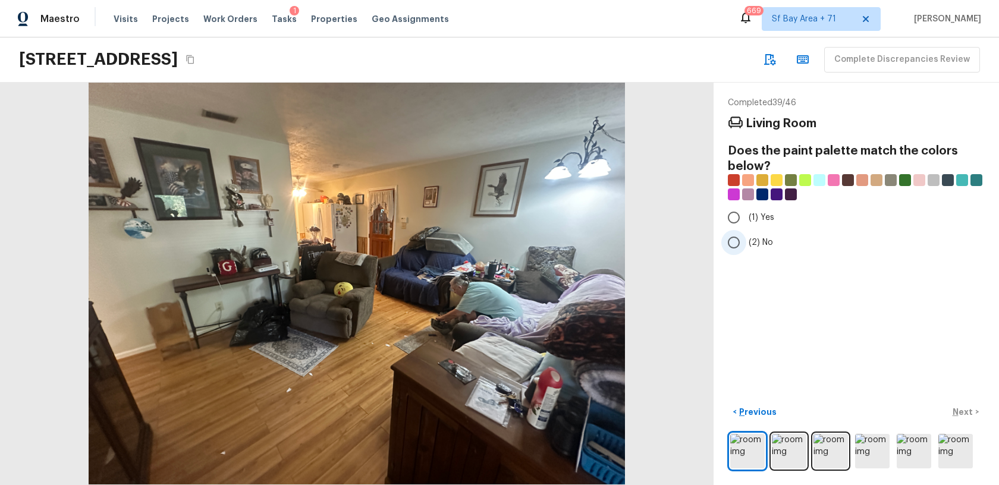
click at [733, 241] on input "(2) No" at bounding box center [733, 242] width 25 height 25
radio input "true"
click at [961, 410] on p "Next" at bounding box center [963, 412] width 23 height 12
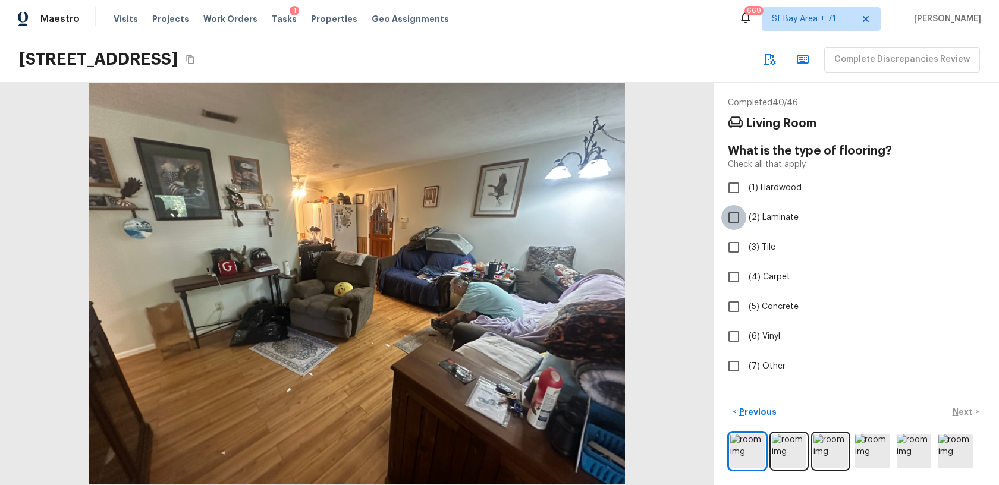
click at [734, 217] on input "(2) Laminate" at bounding box center [733, 217] width 25 height 25
checkbox input "true"
click at [962, 408] on div "< Previous Next >" at bounding box center [856, 412] width 257 height 20
click at [962, 408] on p "Next" at bounding box center [963, 412] width 23 height 12
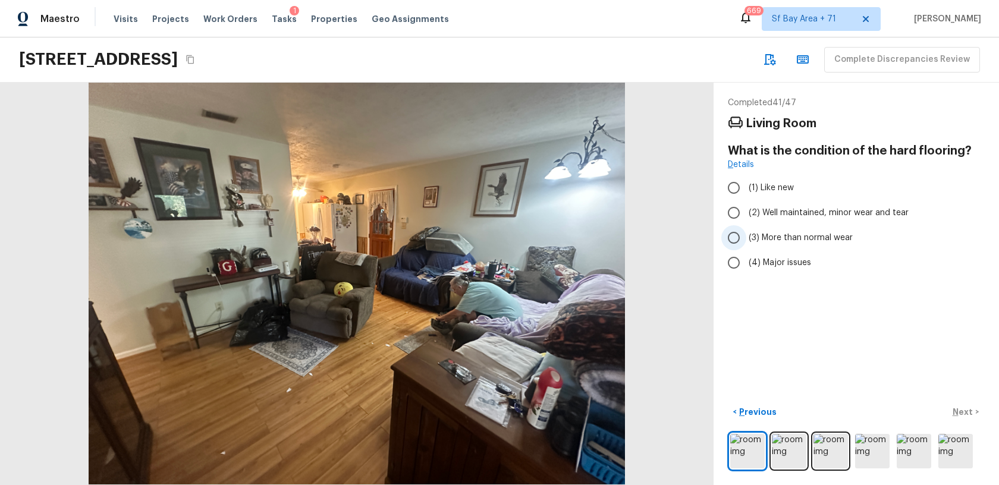
click at [731, 240] on input "(3) More than normal wear" at bounding box center [733, 237] width 25 height 25
radio input "true"
click at [955, 409] on p "Next" at bounding box center [963, 412] width 23 height 12
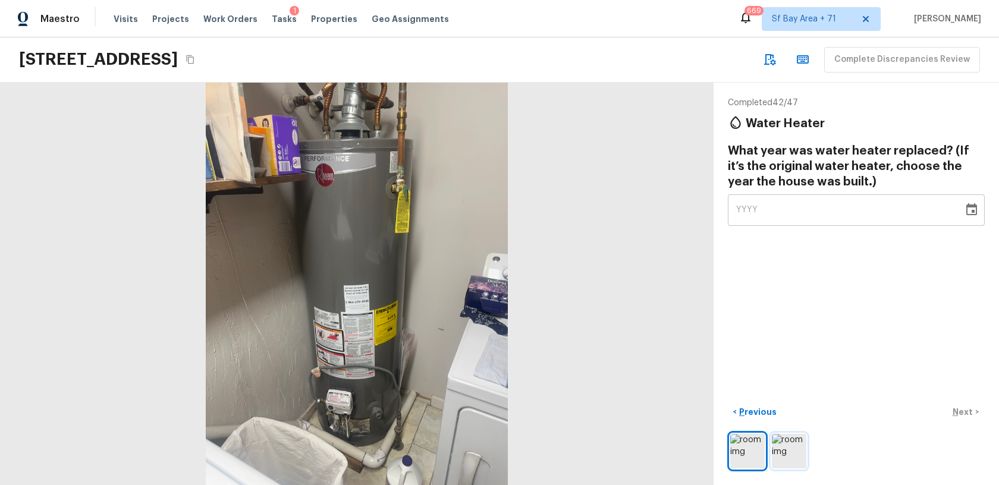
click at [791, 455] on img at bounding box center [789, 451] width 34 height 34
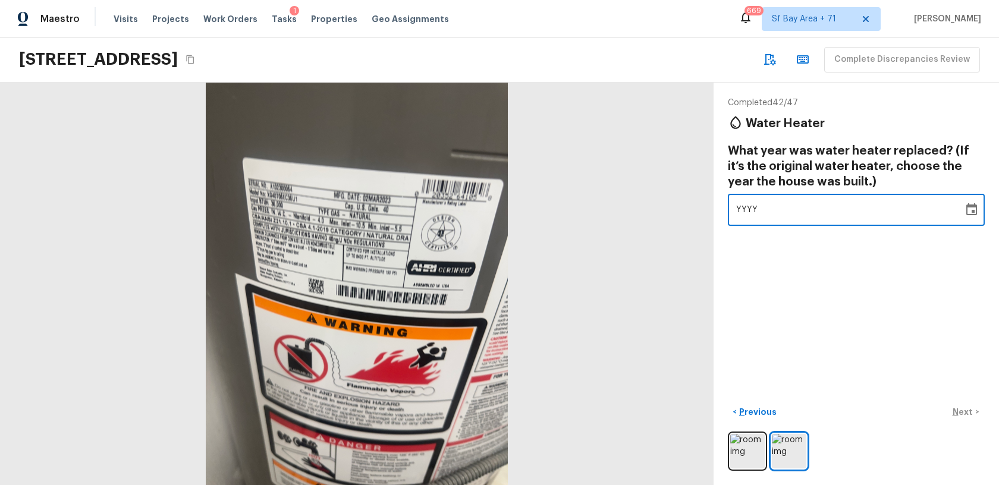
click at [764, 206] on div "YYYY" at bounding box center [845, 210] width 219 height 32
type input "2023"
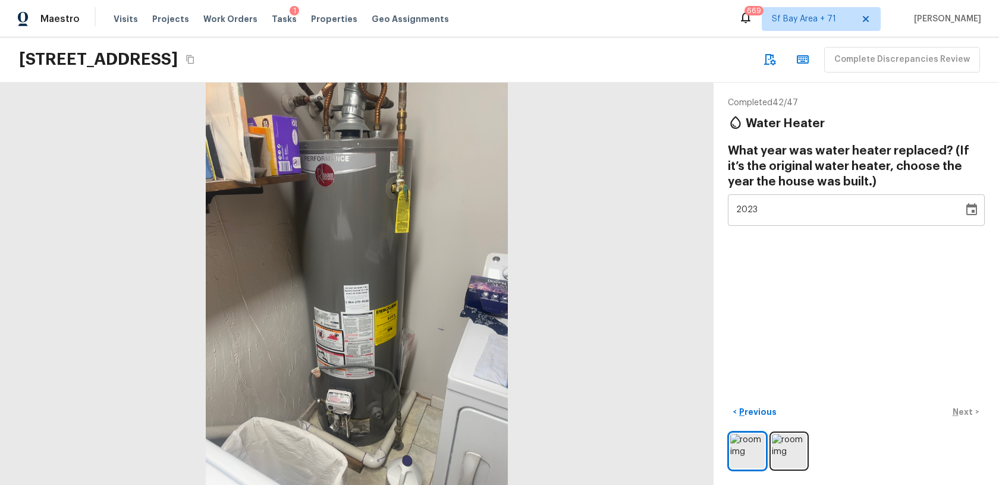
click at [966, 411] on div "< Previous Next >" at bounding box center [856, 412] width 257 height 20
click at [966, 411] on p "Next" at bounding box center [963, 412] width 23 height 12
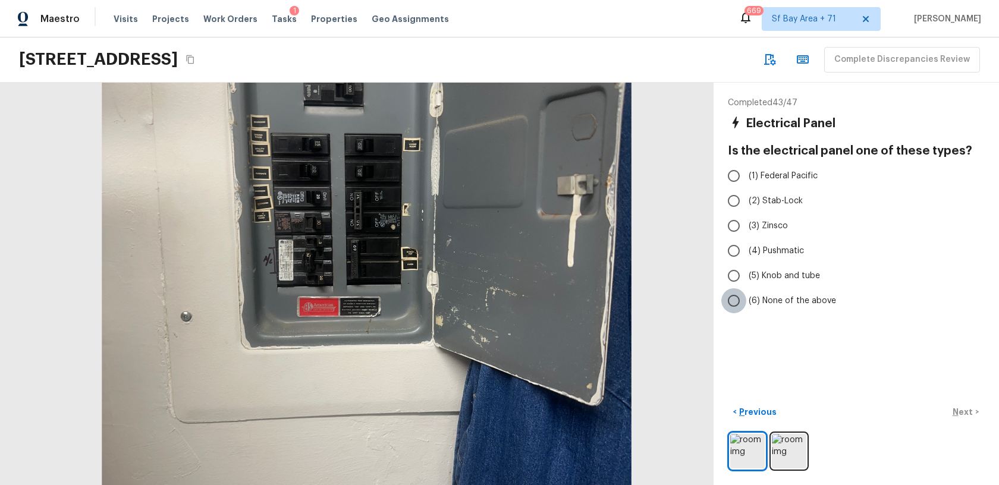
click at [736, 304] on input "(6) None of the above" at bounding box center [733, 300] width 25 height 25
radio input "true"
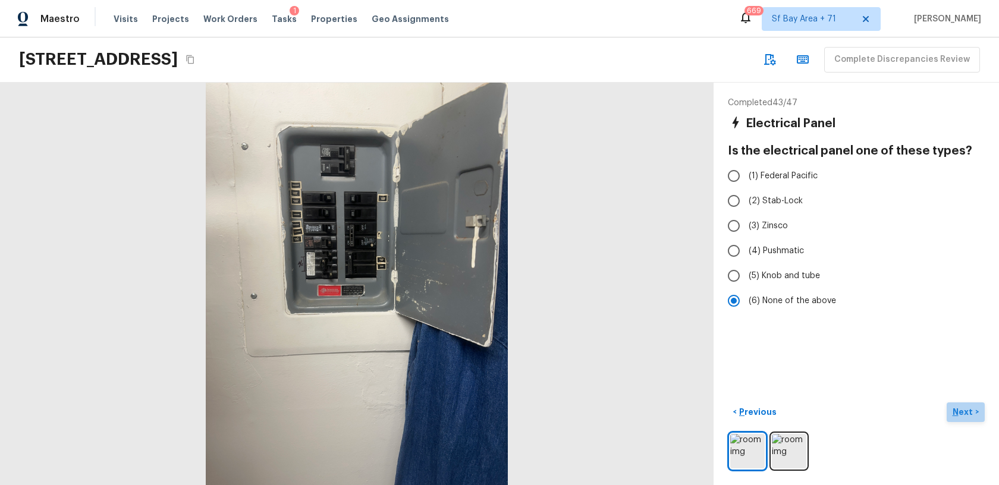
click at [958, 411] on p "Next" at bounding box center [963, 412] width 23 height 12
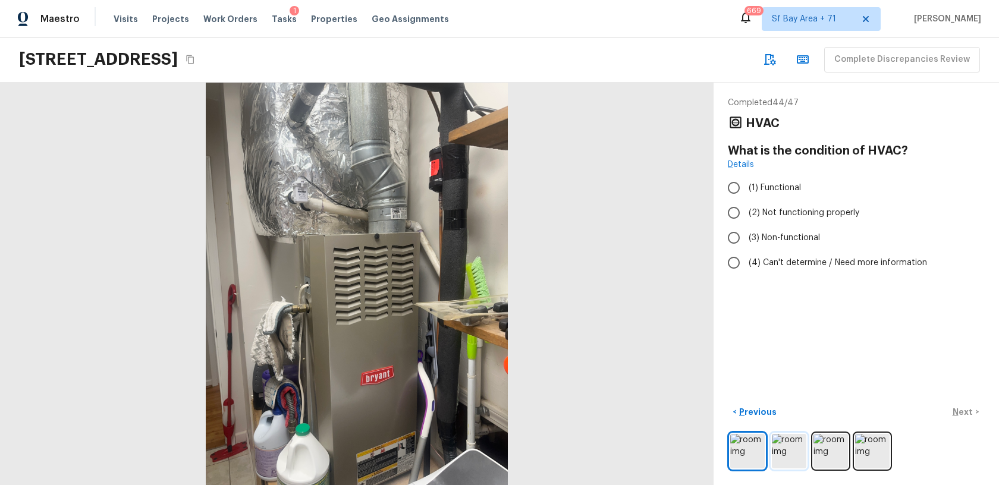
click at [792, 445] on img at bounding box center [789, 451] width 34 height 34
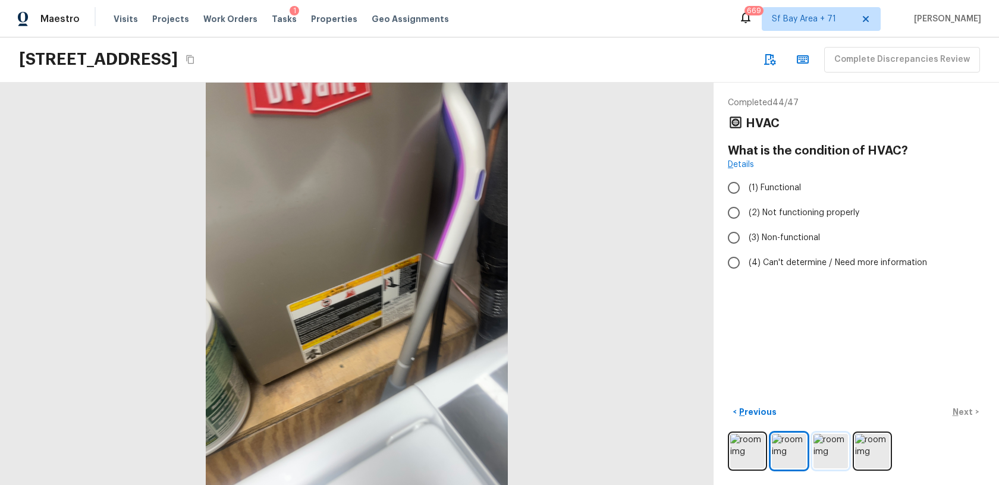
click at [829, 451] on img at bounding box center [830, 451] width 34 height 34
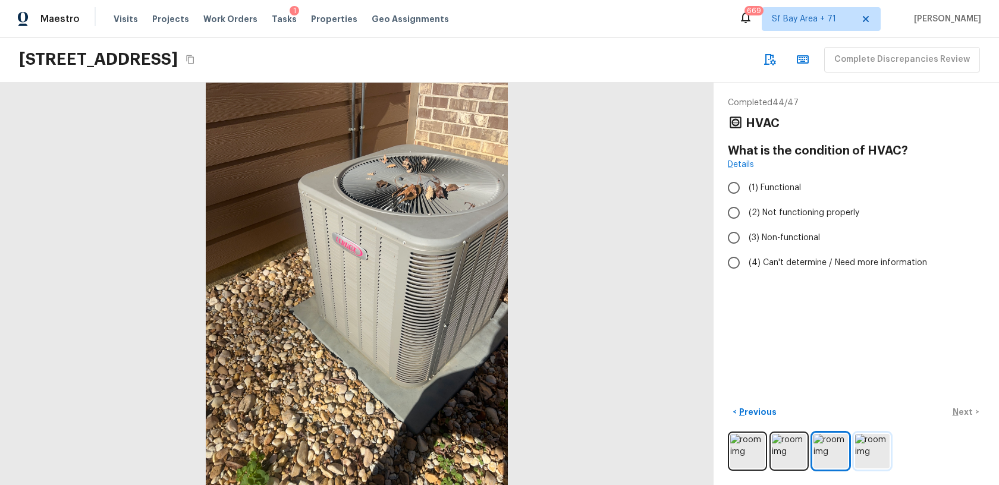
click at [863, 454] on img at bounding box center [872, 451] width 34 height 34
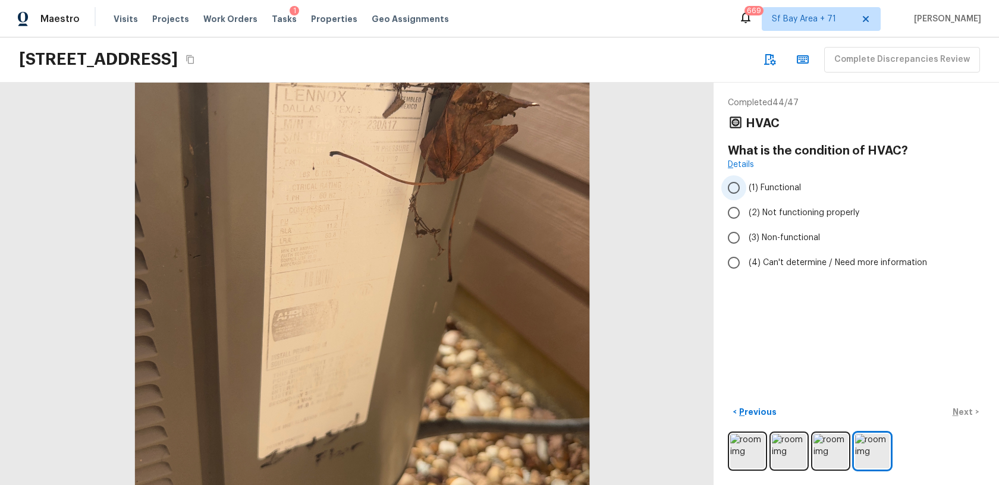
click at [735, 188] on input "(1) Functional" at bounding box center [733, 187] width 25 height 25
radio input "true"
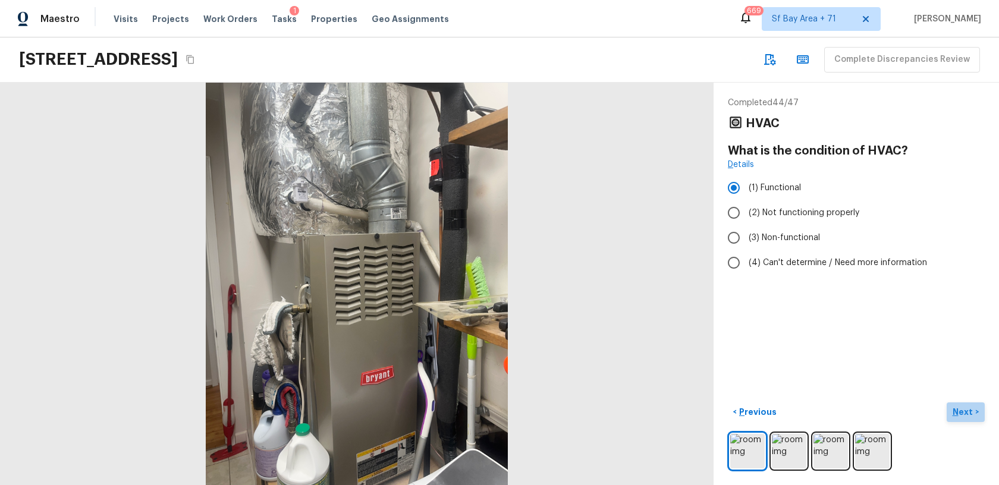
click at [971, 413] on p "Next" at bounding box center [963, 412] width 23 height 12
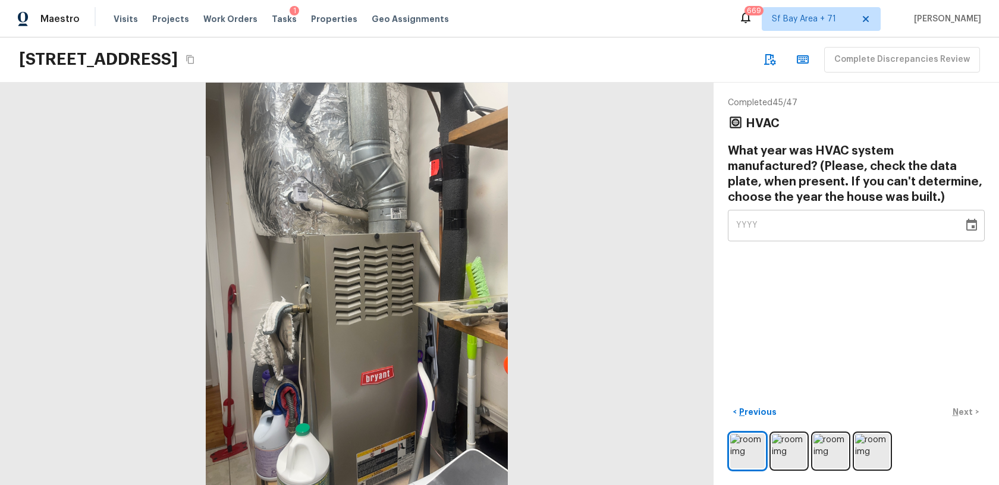
click at [813, 235] on div "YYYY" at bounding box center [845, 226] width 219 height 32
type input "2009"
click at [968, 412] on div "< Previous Next >" at bounding box center [856, 412] width 257 height 20
click at [968, 412] on p "Next" at bounding box center [963, 412] width 23 height 12
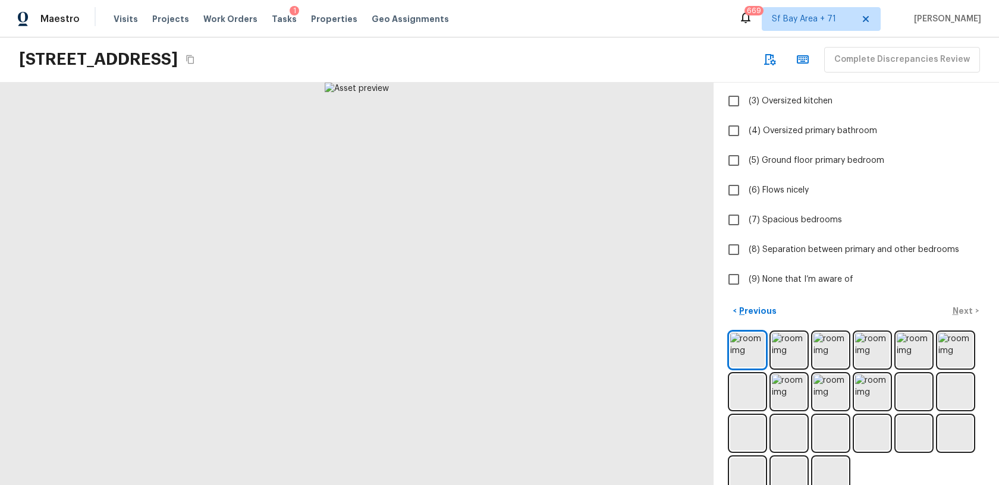
scroll to position [170, 0]
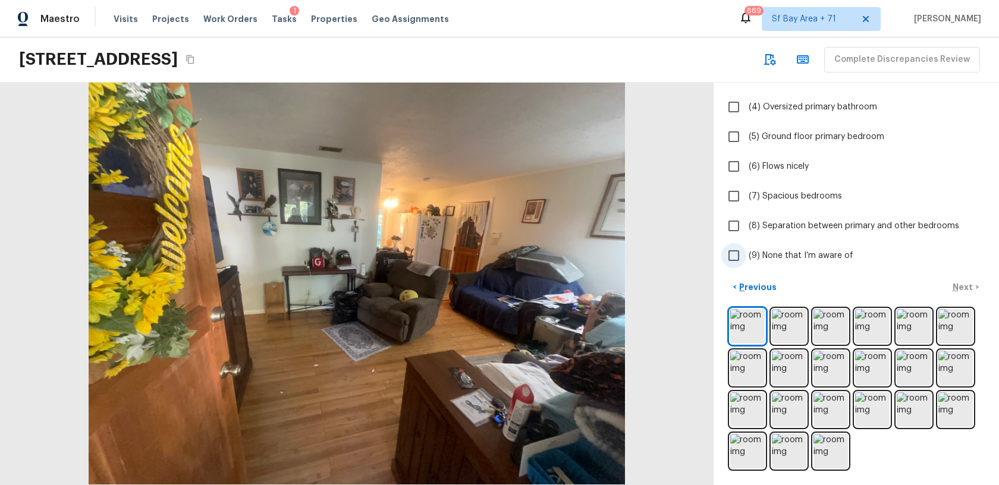
click at [734, 257] on input "(9) None that I’m aware of" at bounding box center [733, 255] width 25 height 25
checkbox input "true"
click at [959, 287] on p "Next" at bounding box center [963, 287] width 23 height 12
click at [735, 257] on input "(9) None that I’m aware of" at bounding box center [733, 255] width 25 height 25
checkbox input "true"
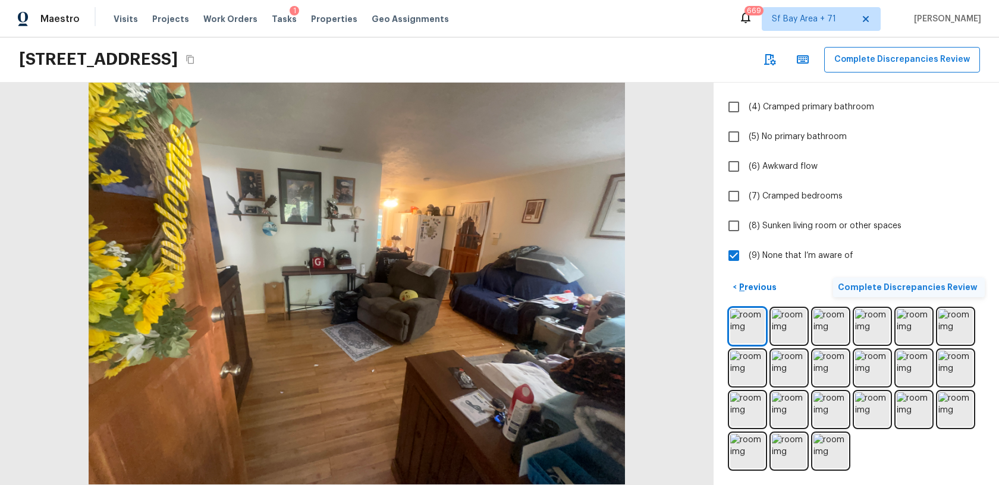
click at [957, 285] on p "Complete Discrepancies Review" at bounding box center [909, 287] width 142 height 12
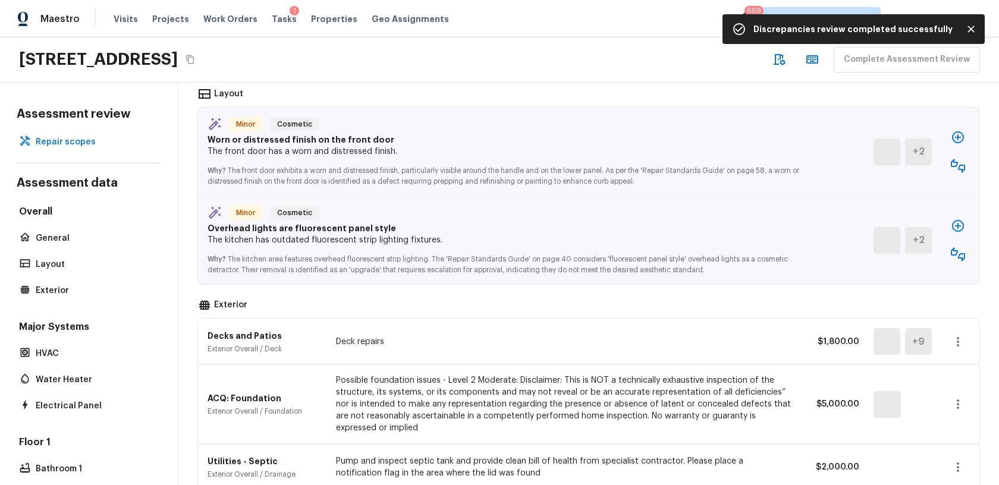
scroll to position [641, 0]
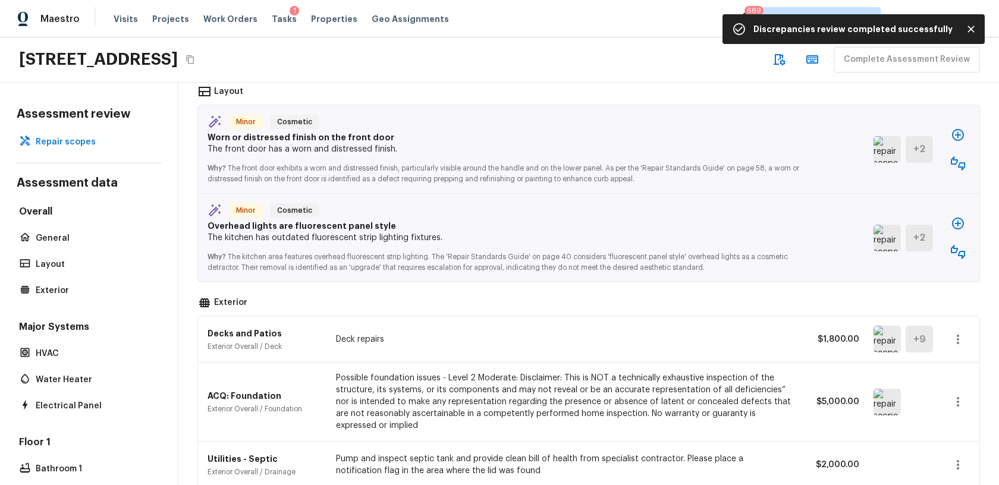
click at [956, 136] on icon "button" at bounding box center [957, 135] width 14 height 14
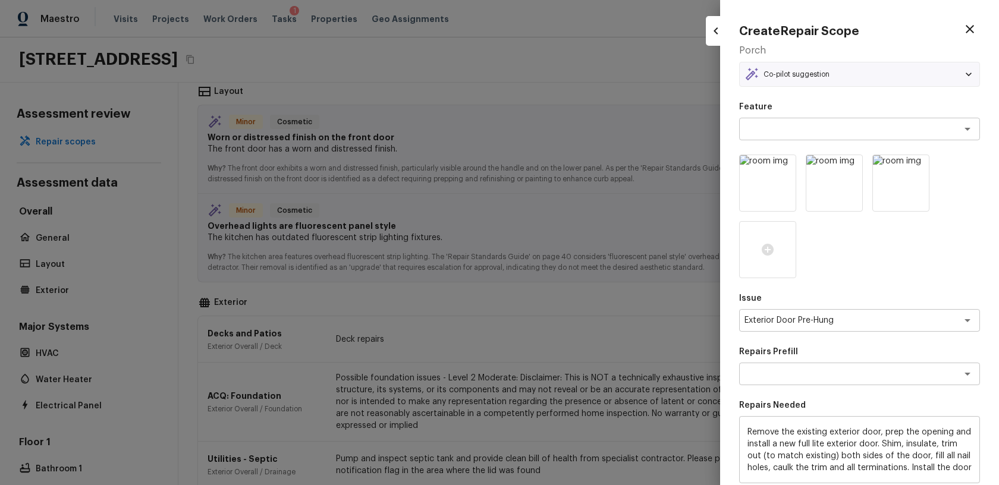
type textarea "Remove & Replace Full Lite Door"
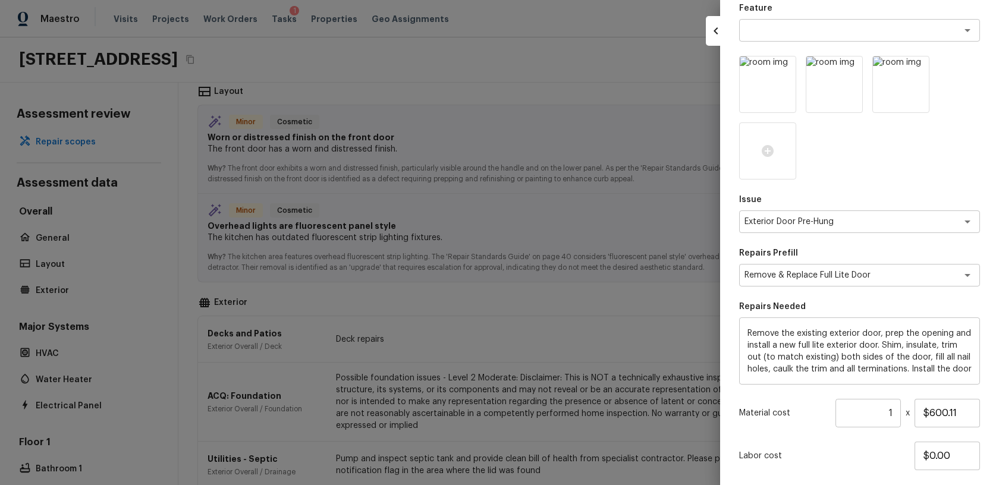
scroll to position [171, 0]
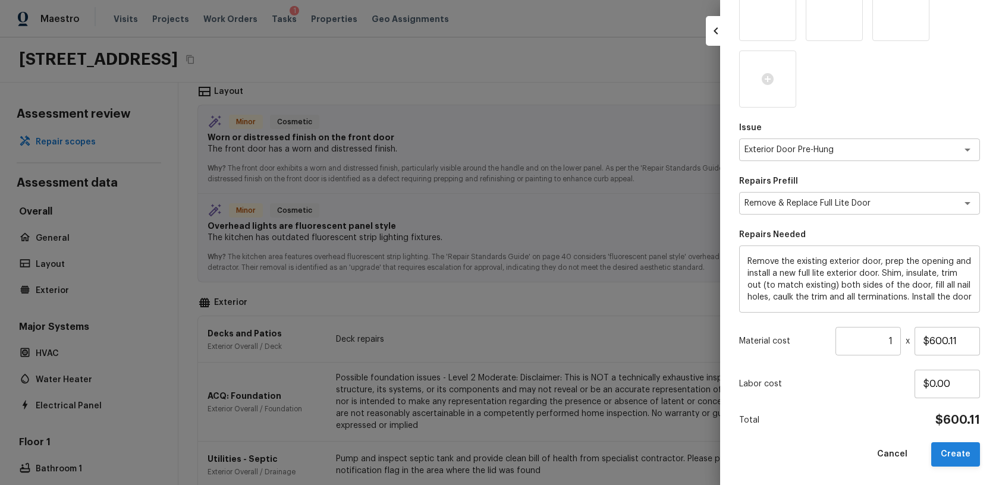
click at [950, 451] on button "Create" at bounding box center [955, 454] width 49 height 24
type input "$0.00"
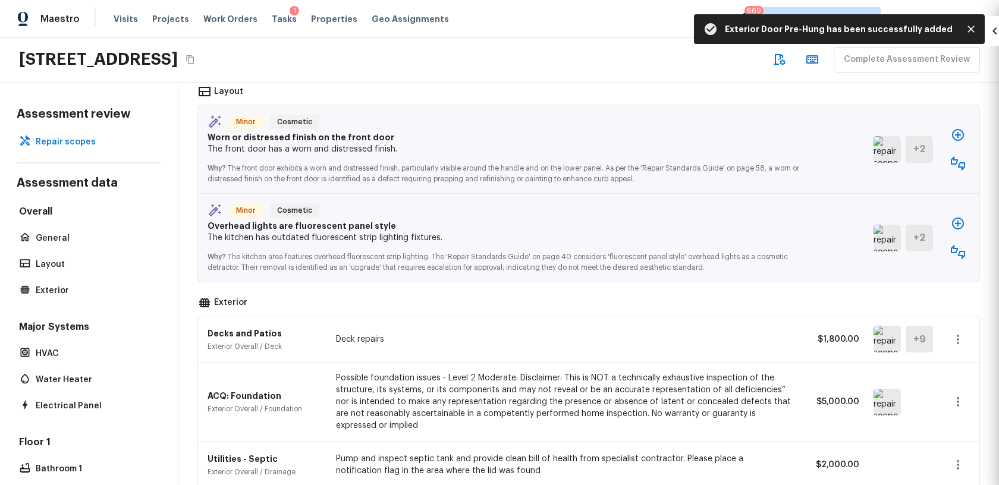
scroll to position [110, 0]
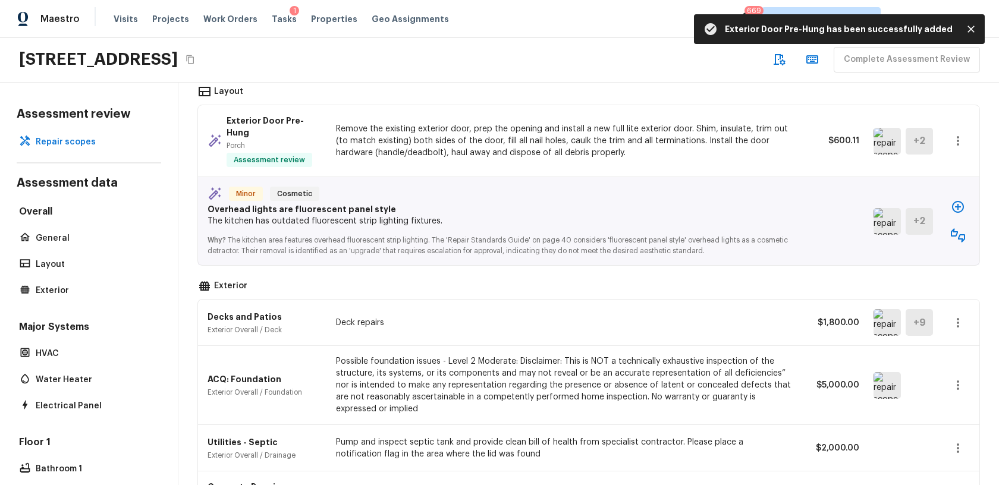
click at [950, 200] on icon "button" at bounding box center [957, 207] width 14 height 14
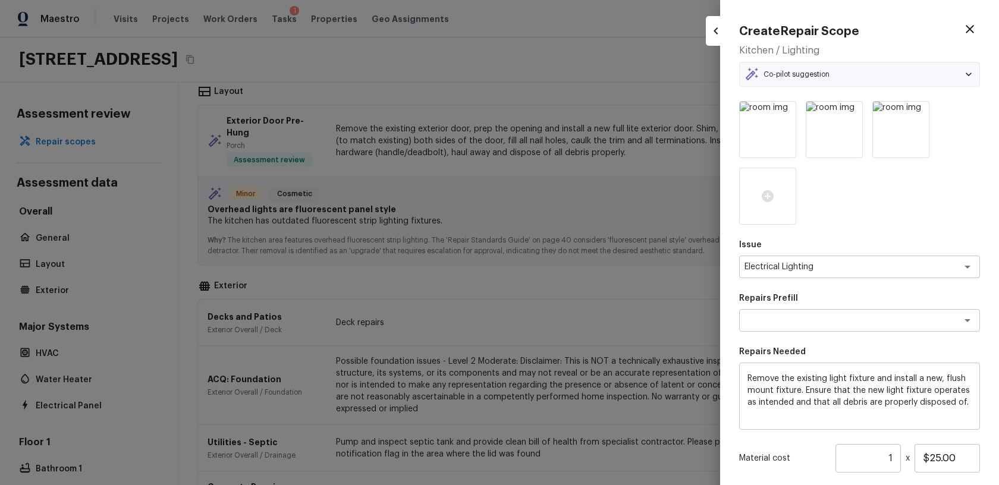
type textarea "Replace Flush Mount Light"
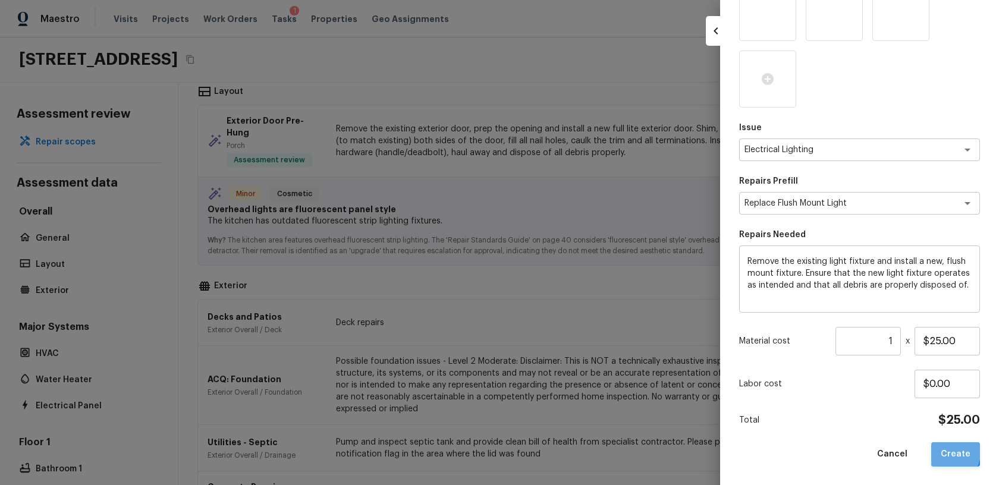
click at [940, 449] on button "Create" at bounding box center [955, 454] width 49 height 24
type input "$0.00"
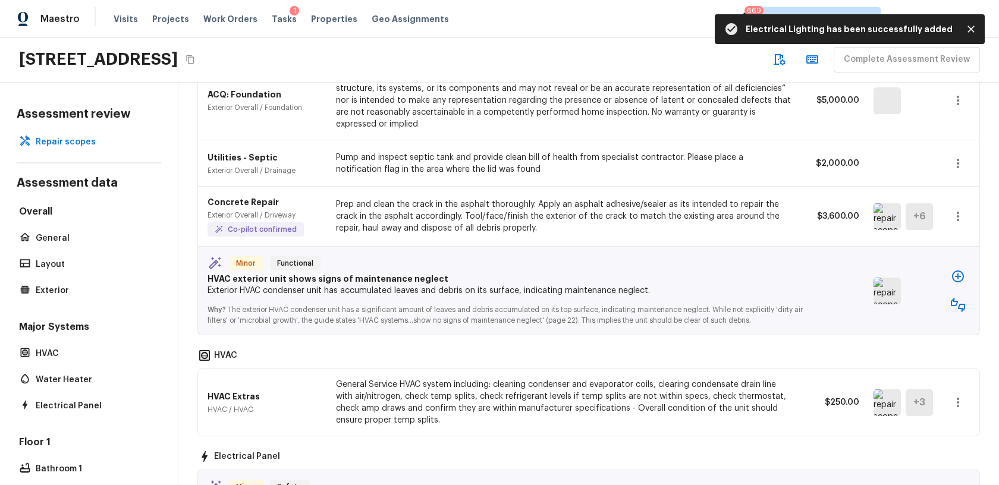
scroll to position [895, 0]
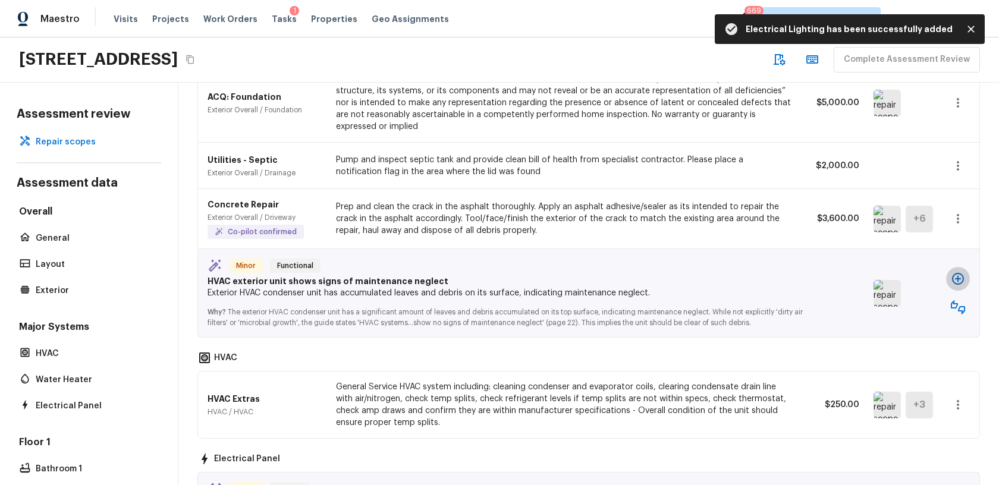
click at [961, 272] on icon "button" at bounding box center [957, 279] width 14 height 14
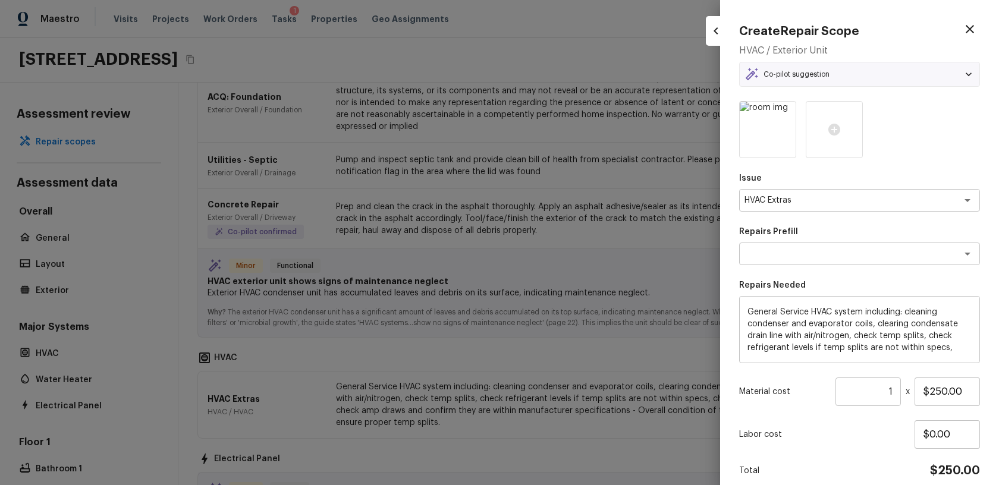
type textarea "Basic Clean and Service"
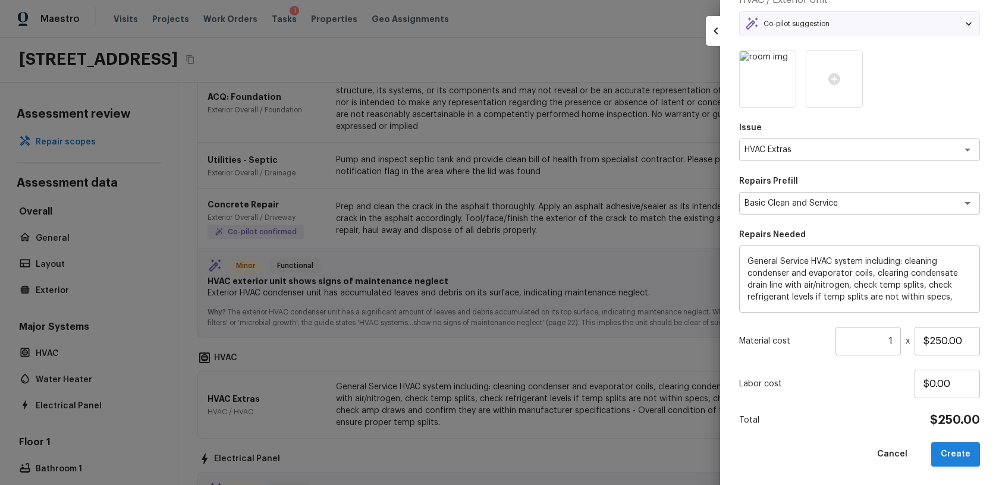
click at [953, 449] on button "Create" at bounding box center [955, 454] width 49 height 24
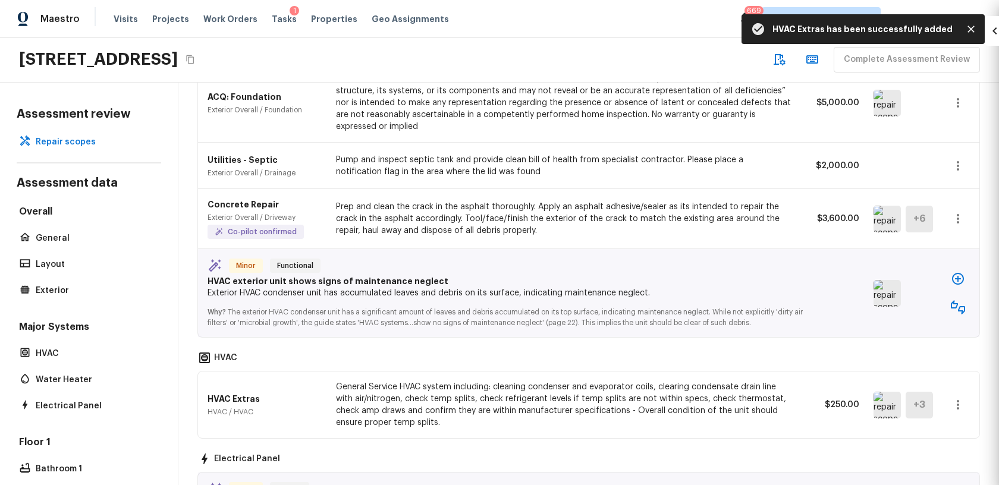
type input "$0.00"
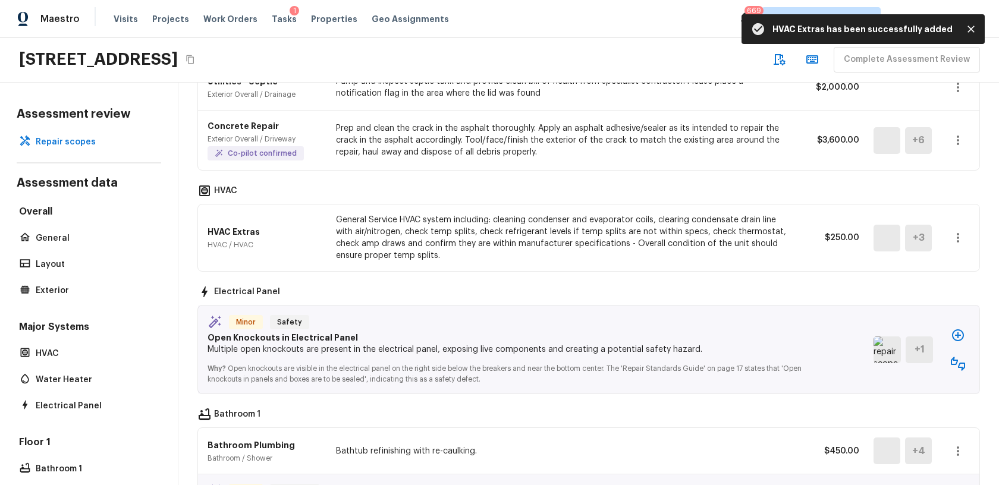
scroll to position [1060, 0]
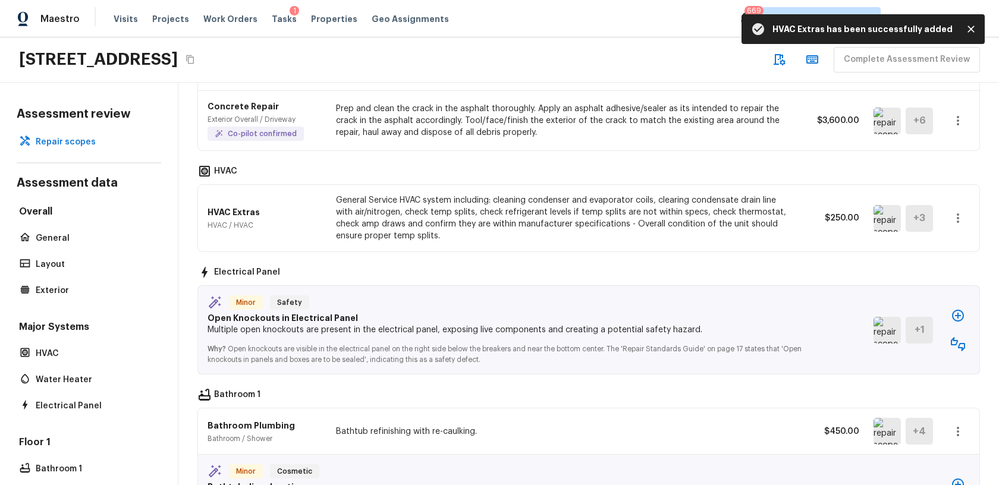
click at [957, 310] on icon "button" at bounding box center [958, 316] width 12 height 12
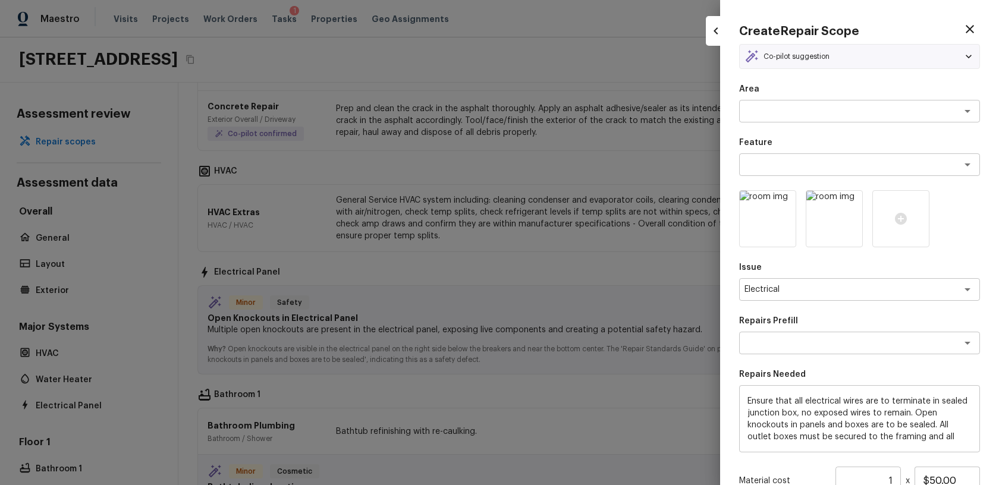
type textarea "Terminate/Conceal Wiring"
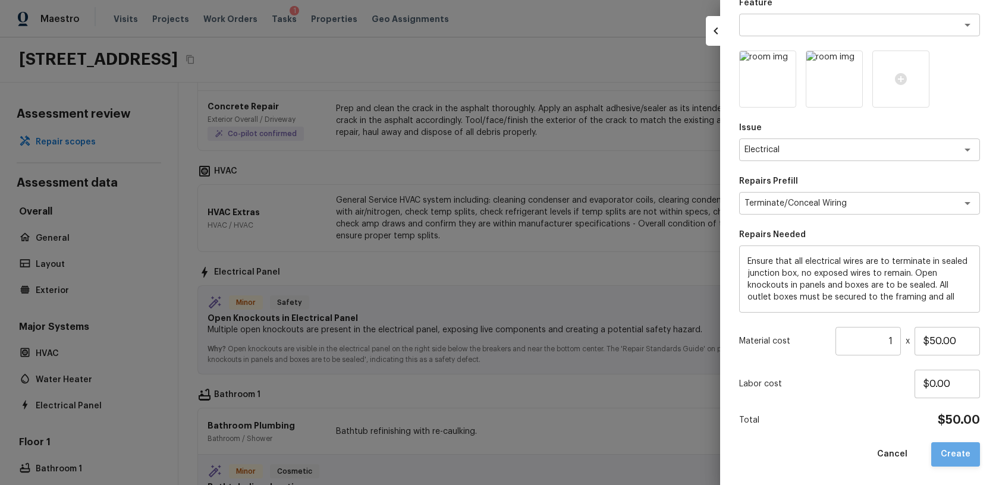
click at [958, 451] on button "Create" at bounding box center [955, 454] width 49 height 24
type input "$0.00"
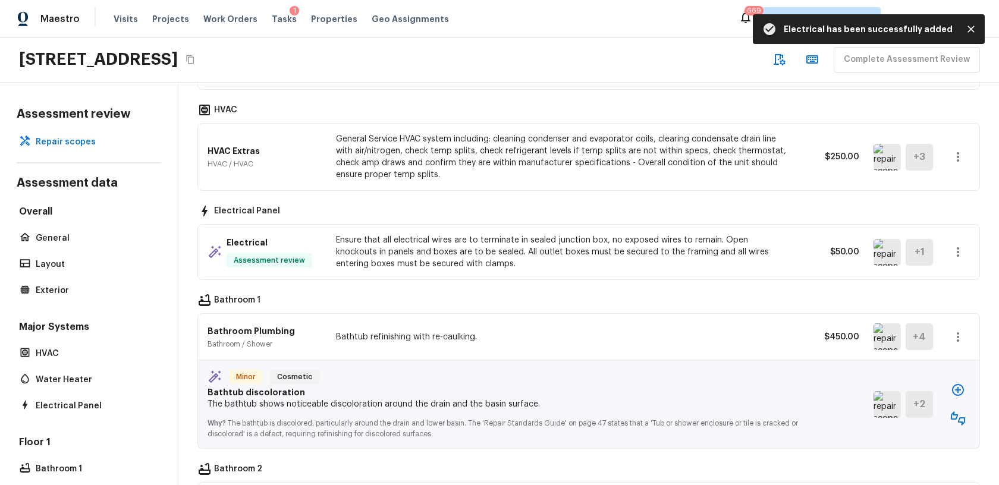
scroll to position [1125, 0]
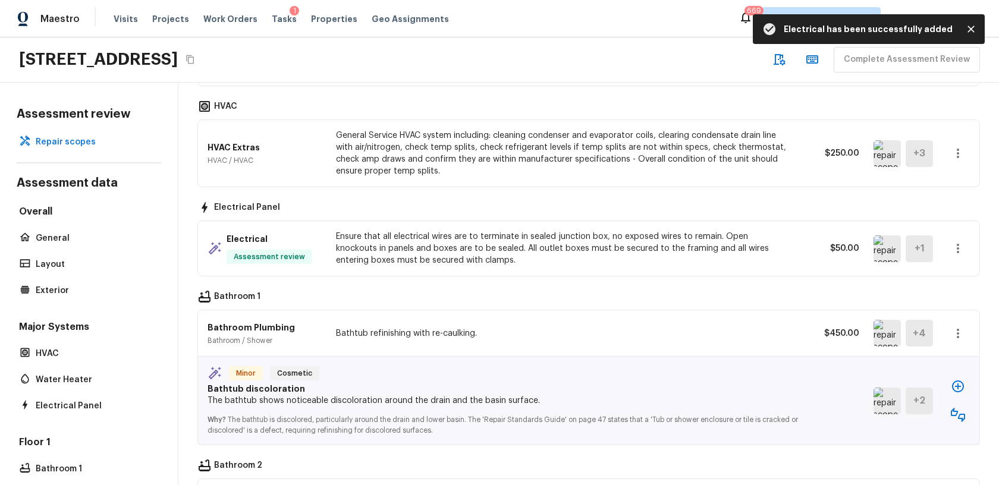
click at [955, 379] on icon "button" at bounding box center [957, 386] width 14 height 14
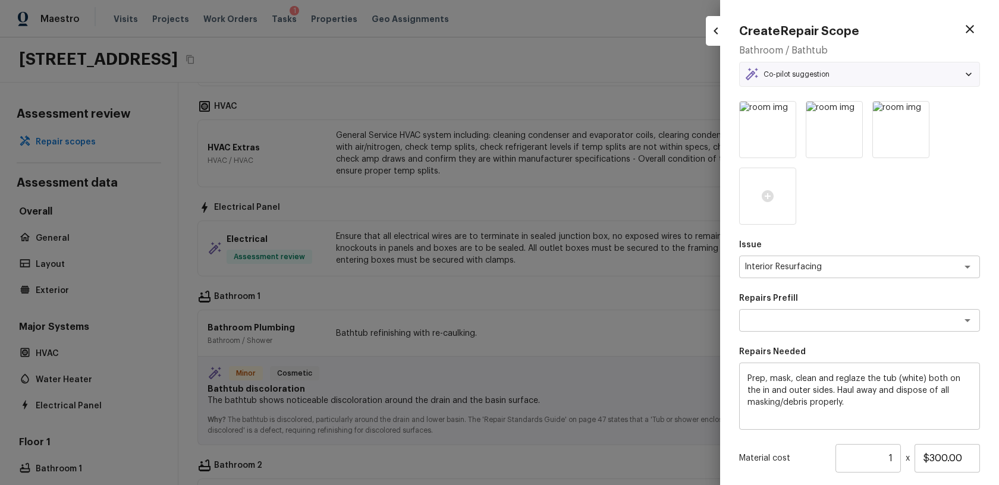
type textarea "Reglaze Tub"
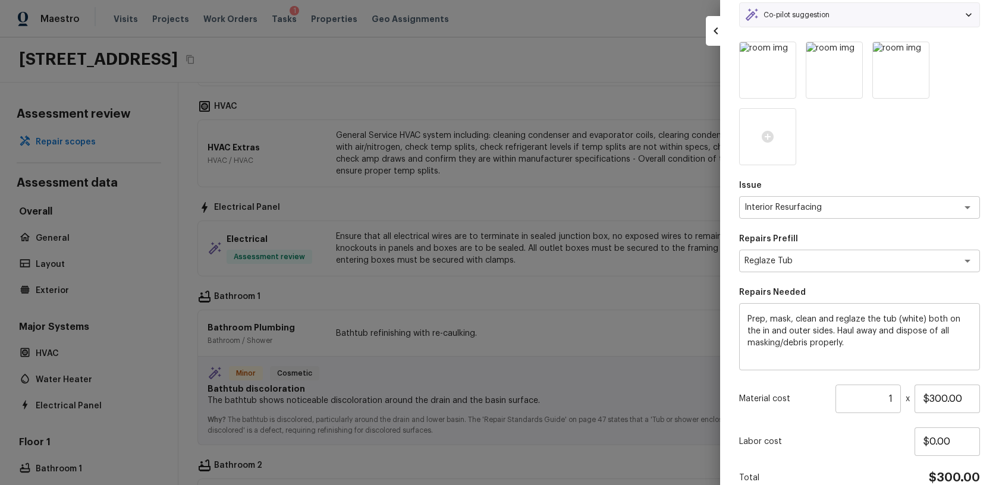
scroll to position [117, 0]
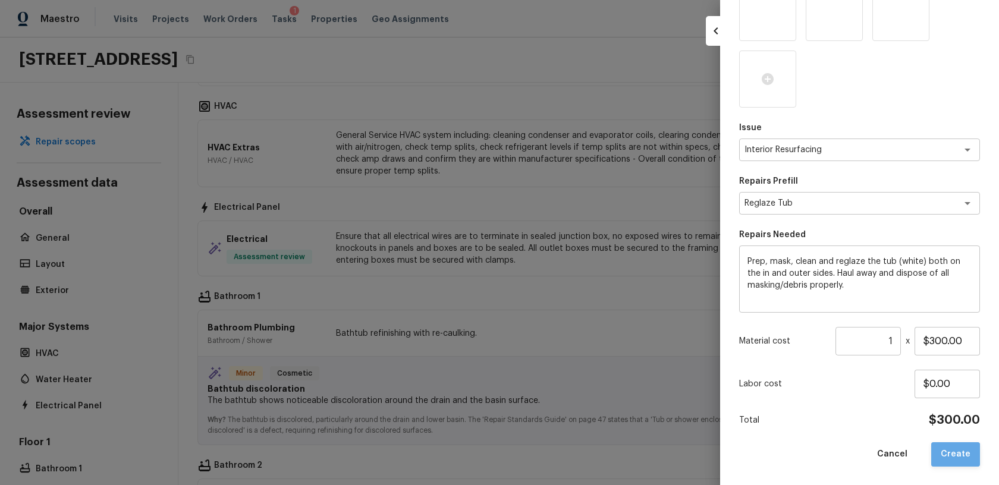
click at [959, 448] on button "Create" at bounding box center [955, 454] width 49 height 24
type input "$0.00"
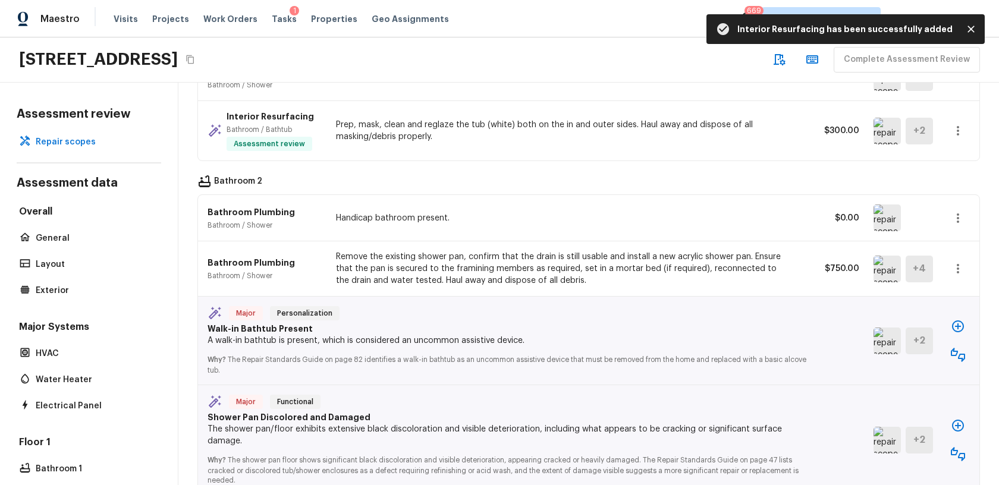
scroll to position [1426, 0]
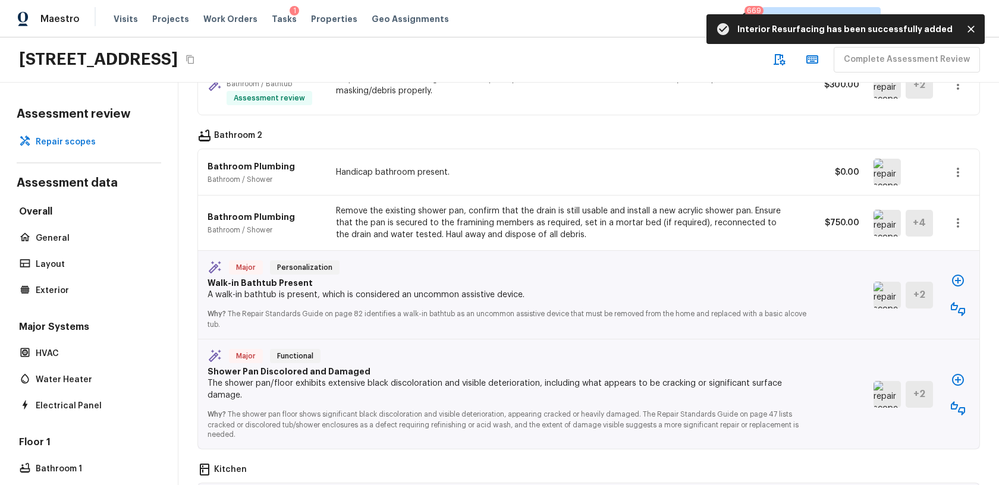
click at [952, 273] on icon "button" at bounding box center [957, 280] width 14 height 14
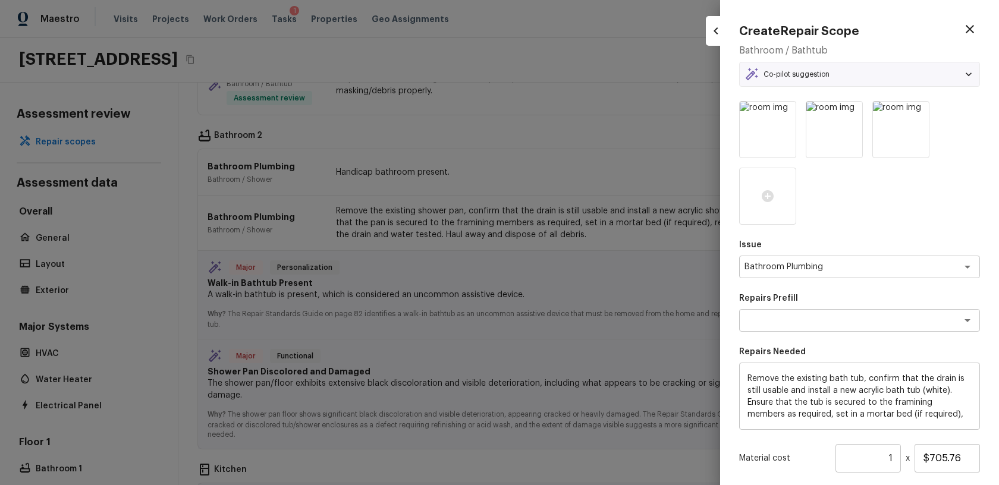
type textarea "Replace Bathtub"
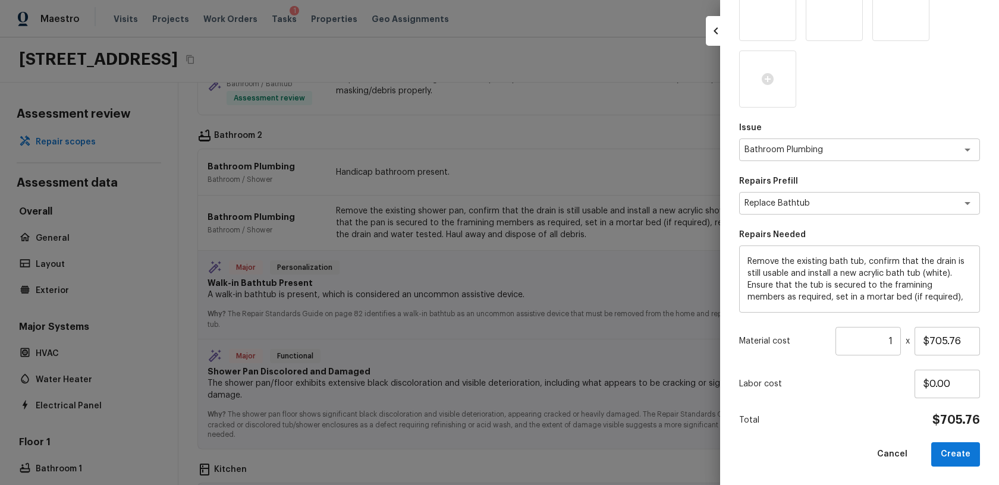
click at [951, 470] on div "Create Repair Scope Bathroom / Bathtub Co-pilot suggestion Major Personalizatio…" at bounding box center [859, 242] width 279 height 485
click at [950, 462] on button "Create" at bounding box center [955, 454] width 49 height 24
type input "$0.00"
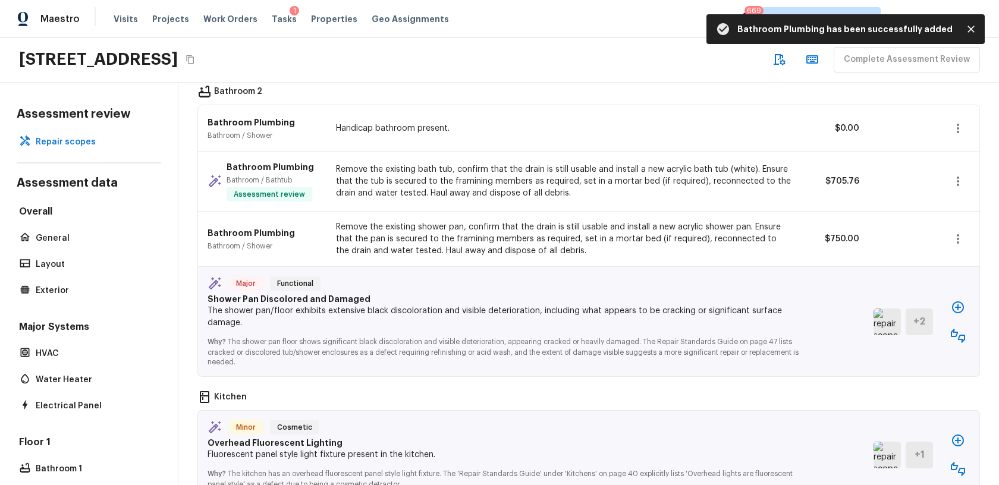
scroll to position [1486, 0]
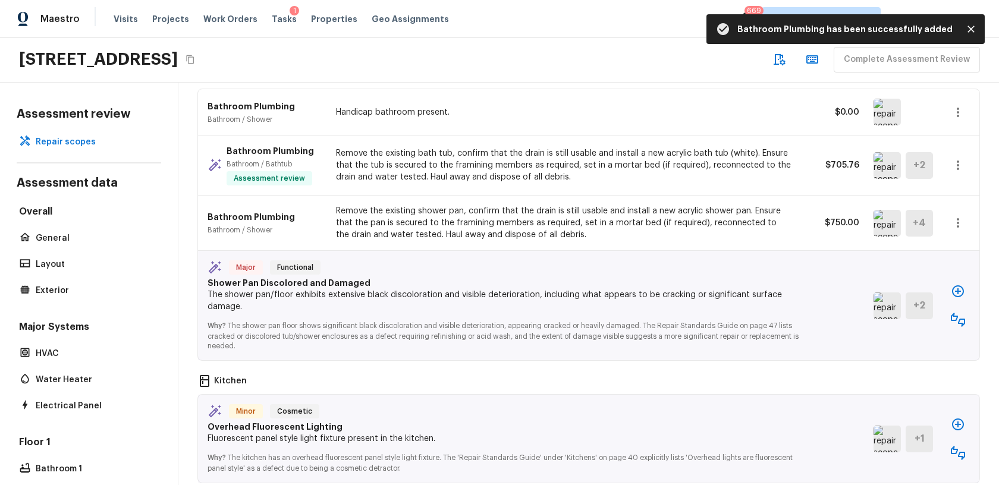
click at [956, 285] on icon "button" at bounding box center [958, 291] width 12 height 12
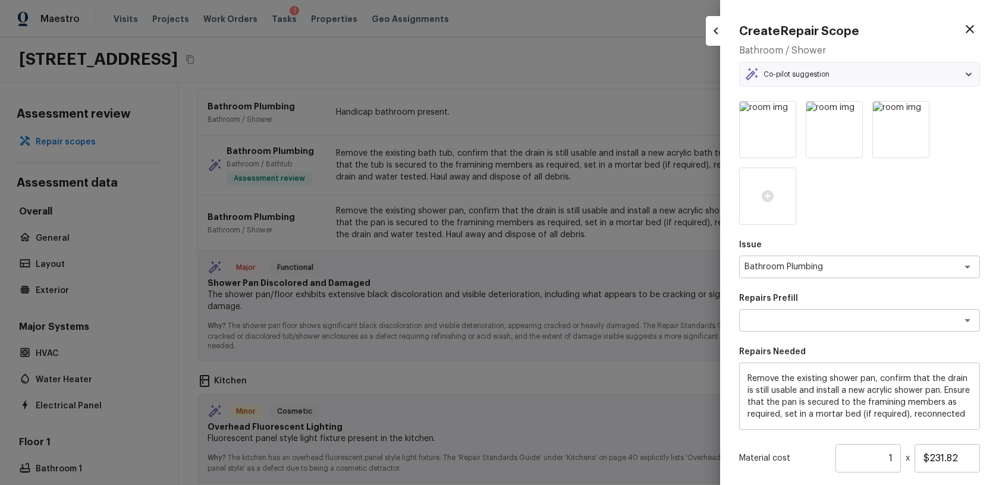
type textarea "Replace Shower Pan"
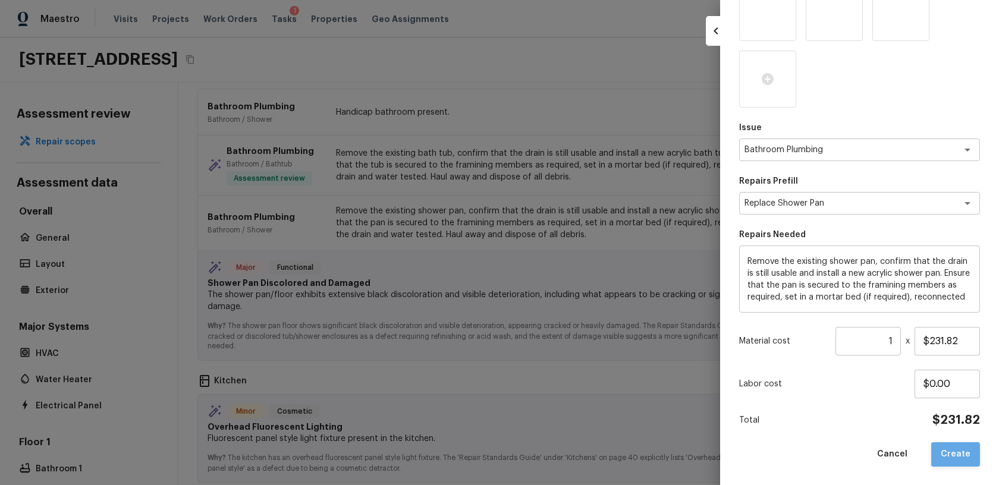
click at [963, 457] on button "Create" at bounding box center [955, 454] width 49 height 24
type input "$0.00"
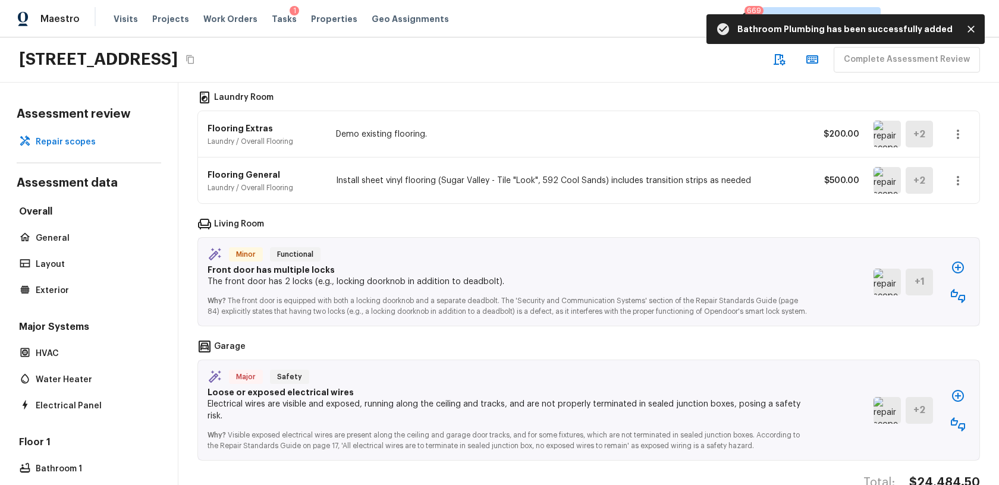
scroll to position [1889, 0]
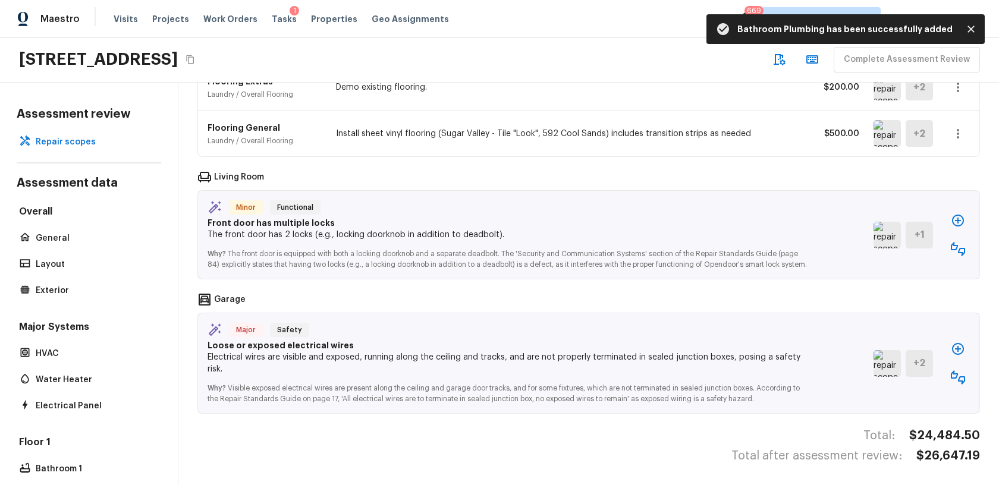
click at [953, 360] on div at bounding box center [958, 363] width 24 height 52
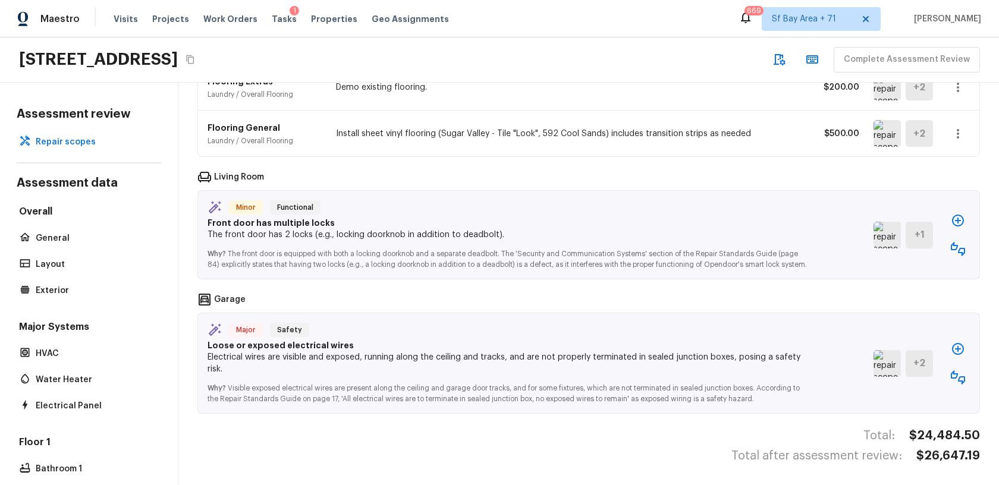
click at [955, 349] on icon "button" at bounding box center [957, 349] width 14 height 14
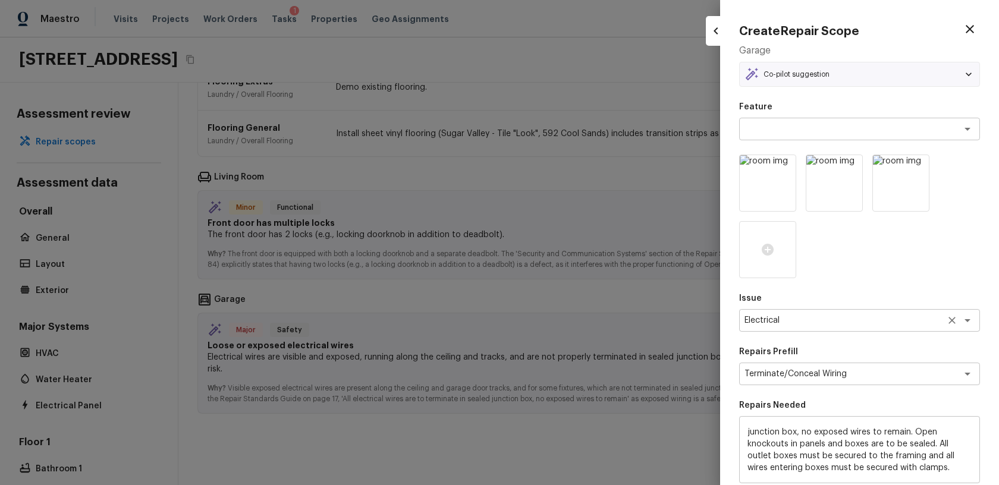
scroll to position [171, 0]
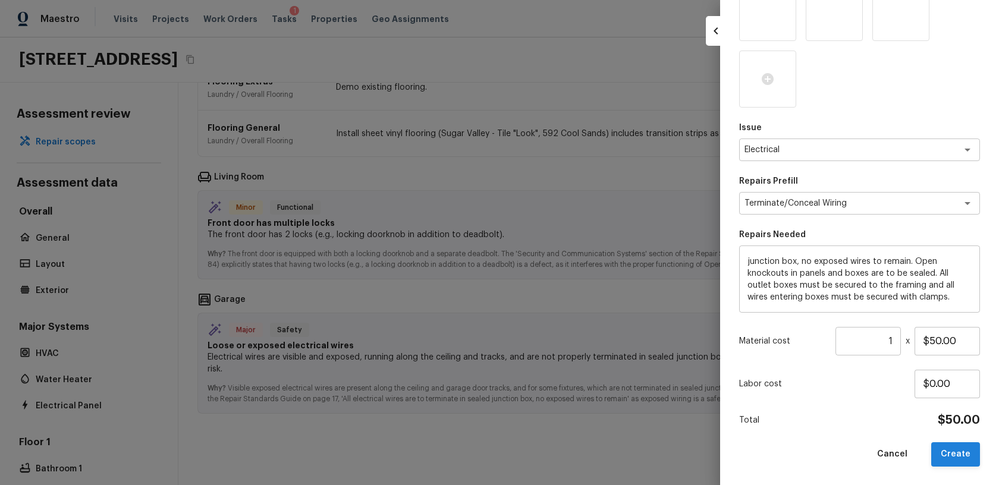
click at [966, 454] on button "Create" at bounding box center [955, 454] width 49 height 24
type input "$0.00"
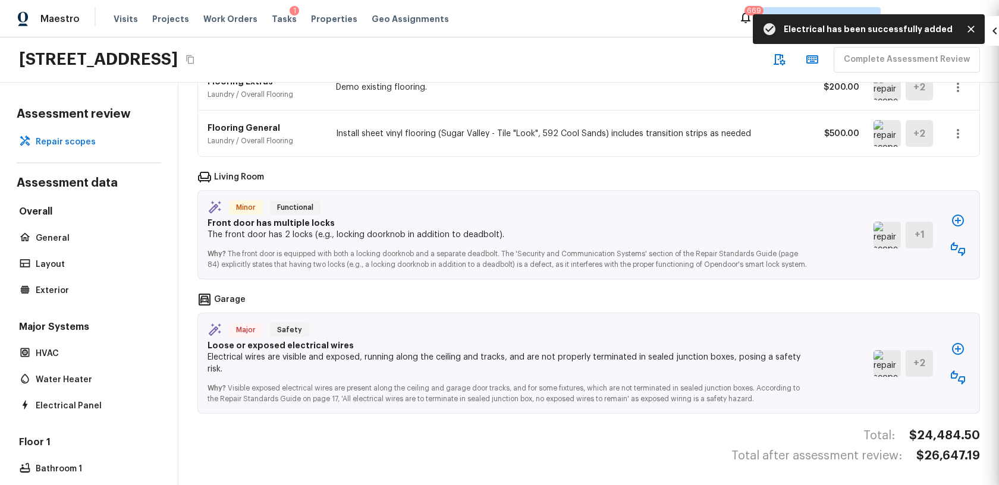
scroll to position [1849, 0]
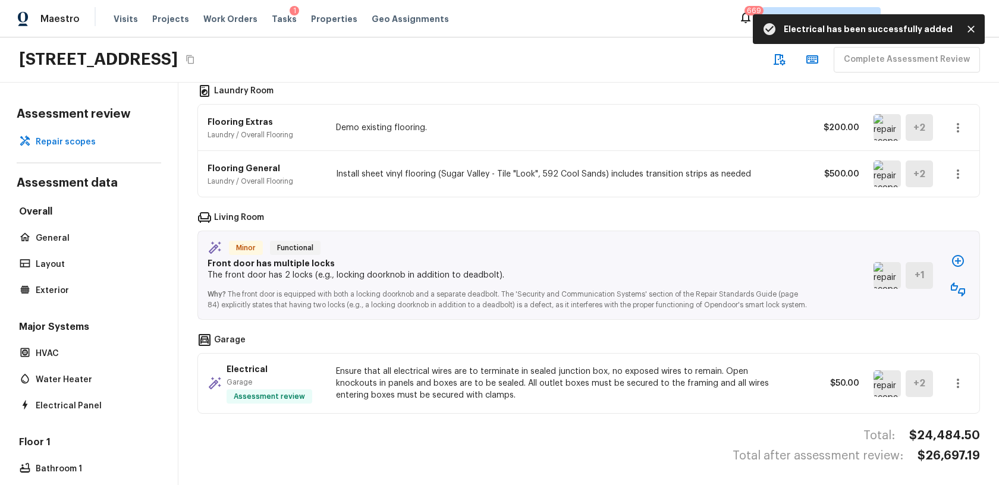
click at [958, 255] on icon "button" at bounding box center [958, 261] width 12 height 12
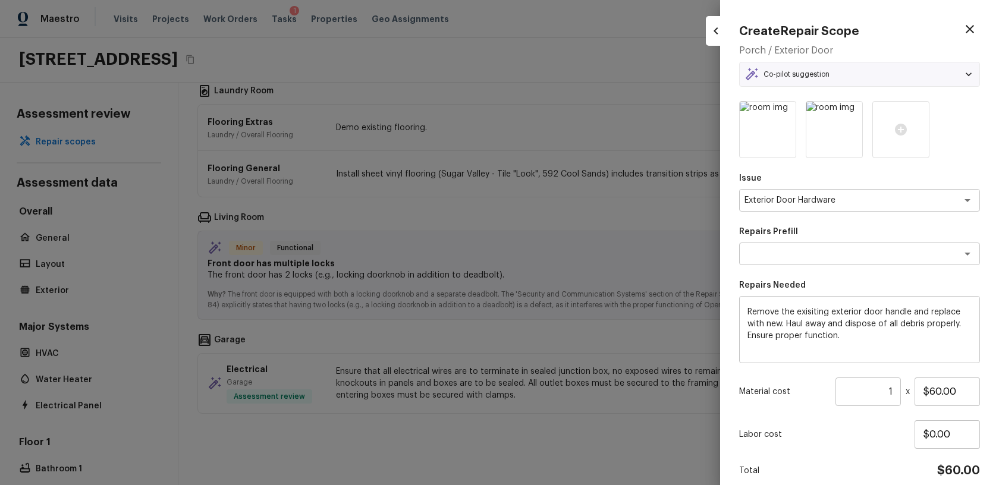
type textarea "Remove & Replace Door Handle (Average)"
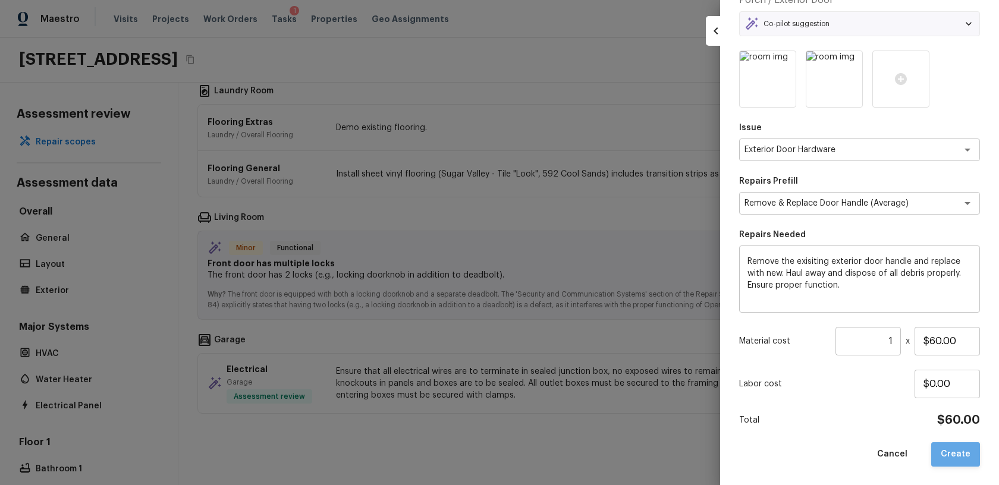
click at [967, 454] on button "Create" at bounding box center [955, 454] width 49 height 24
type input "$0.00"
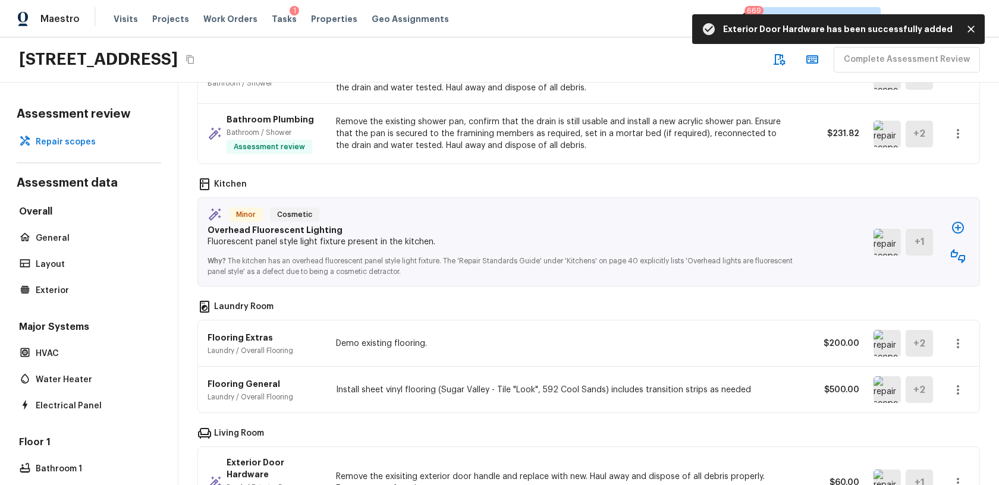
scroll to position [1625, 0]
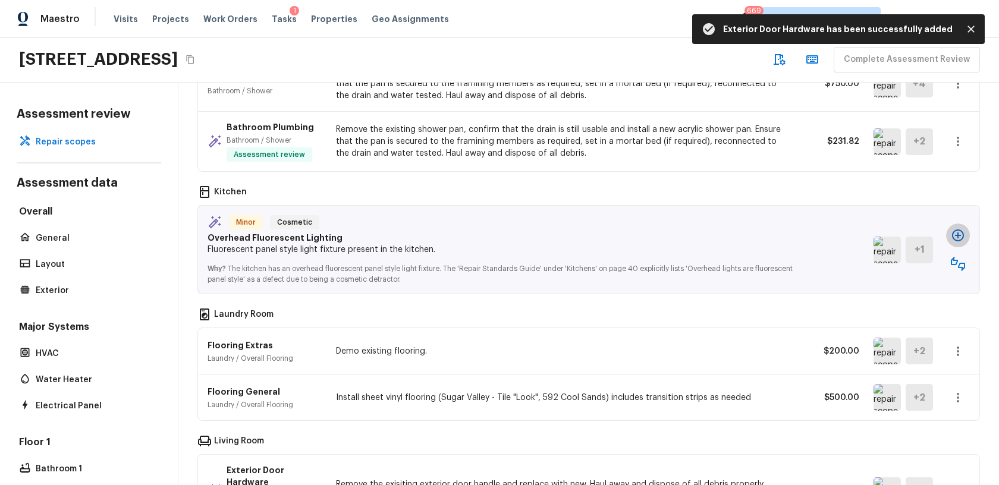
click at [958, 229] on icon "button" at bounding box center [958, 235] width 12 height 12
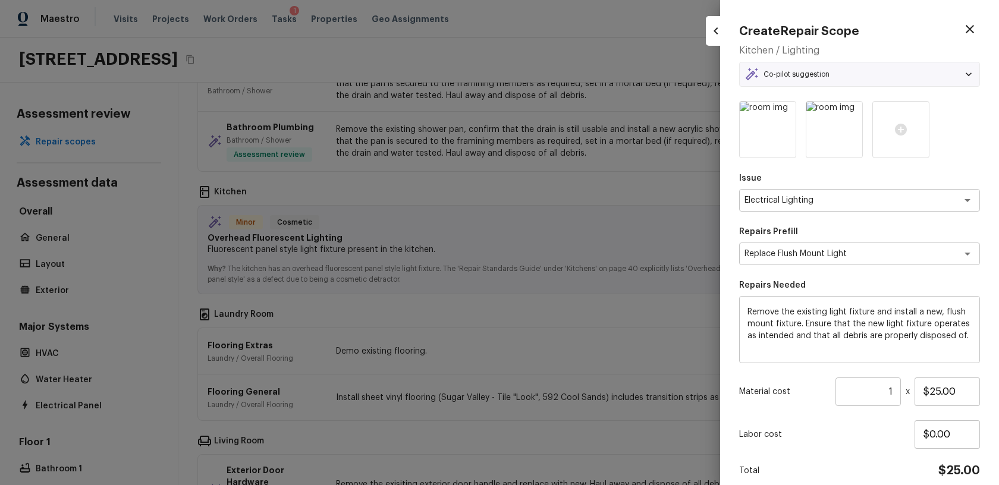
scroll to position [51, 0]
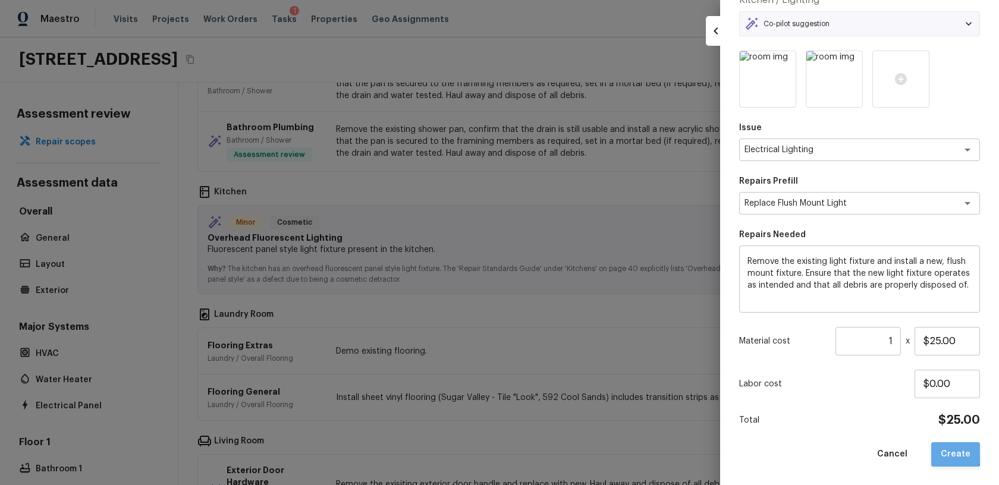
click at [950, 445] on button "Create" at bounding box center [955, 454] width 49 height 24
type input "$0.00"
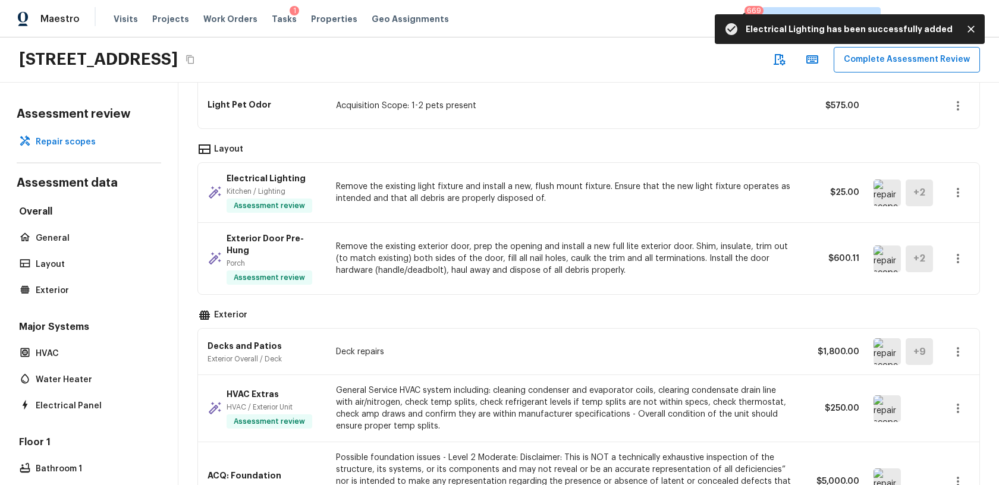
scroll to position [527, 0]
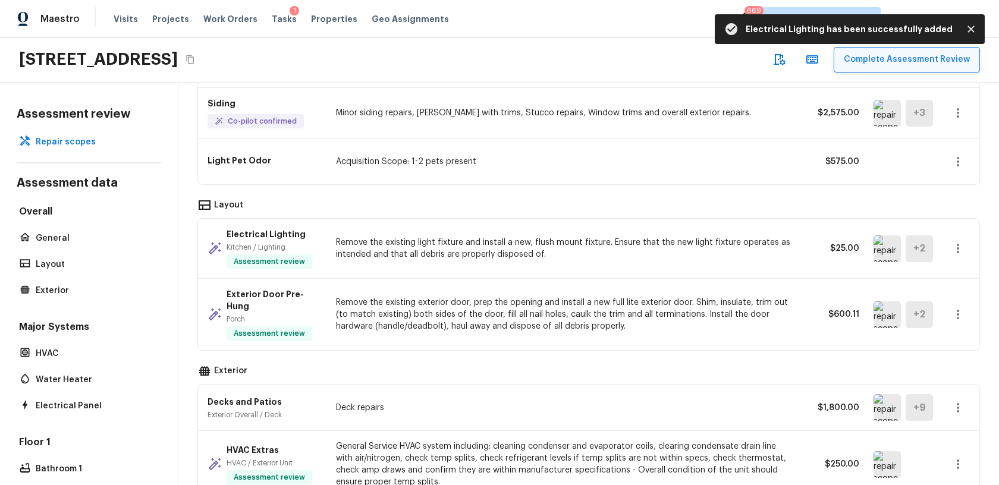
click at [911, 61] on button "Complete Assessment Review" at bounding box center [906, 60] width 146 height 26
